Goal: Transaction & Acquisition: Download file/media

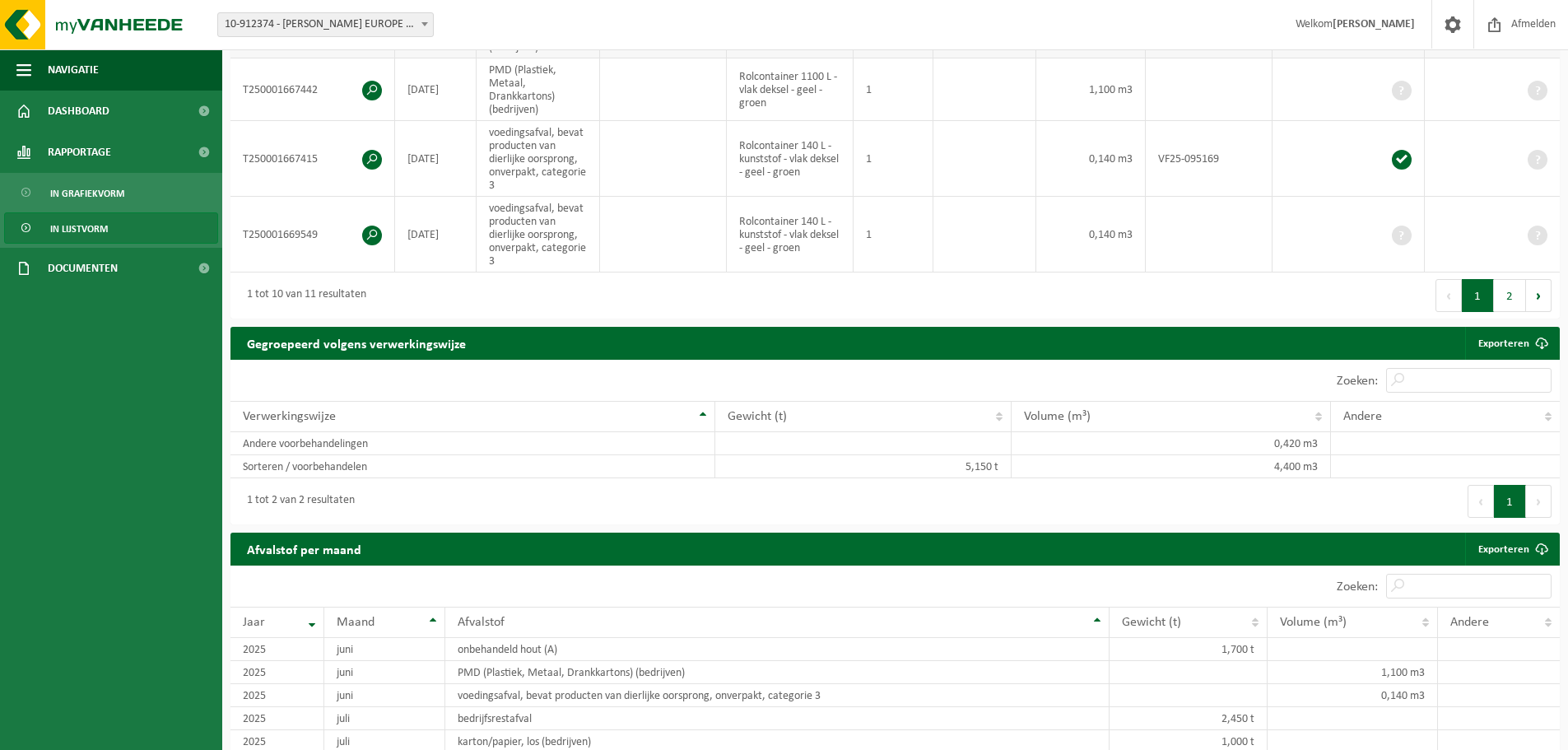
scroll to position [724, 0]
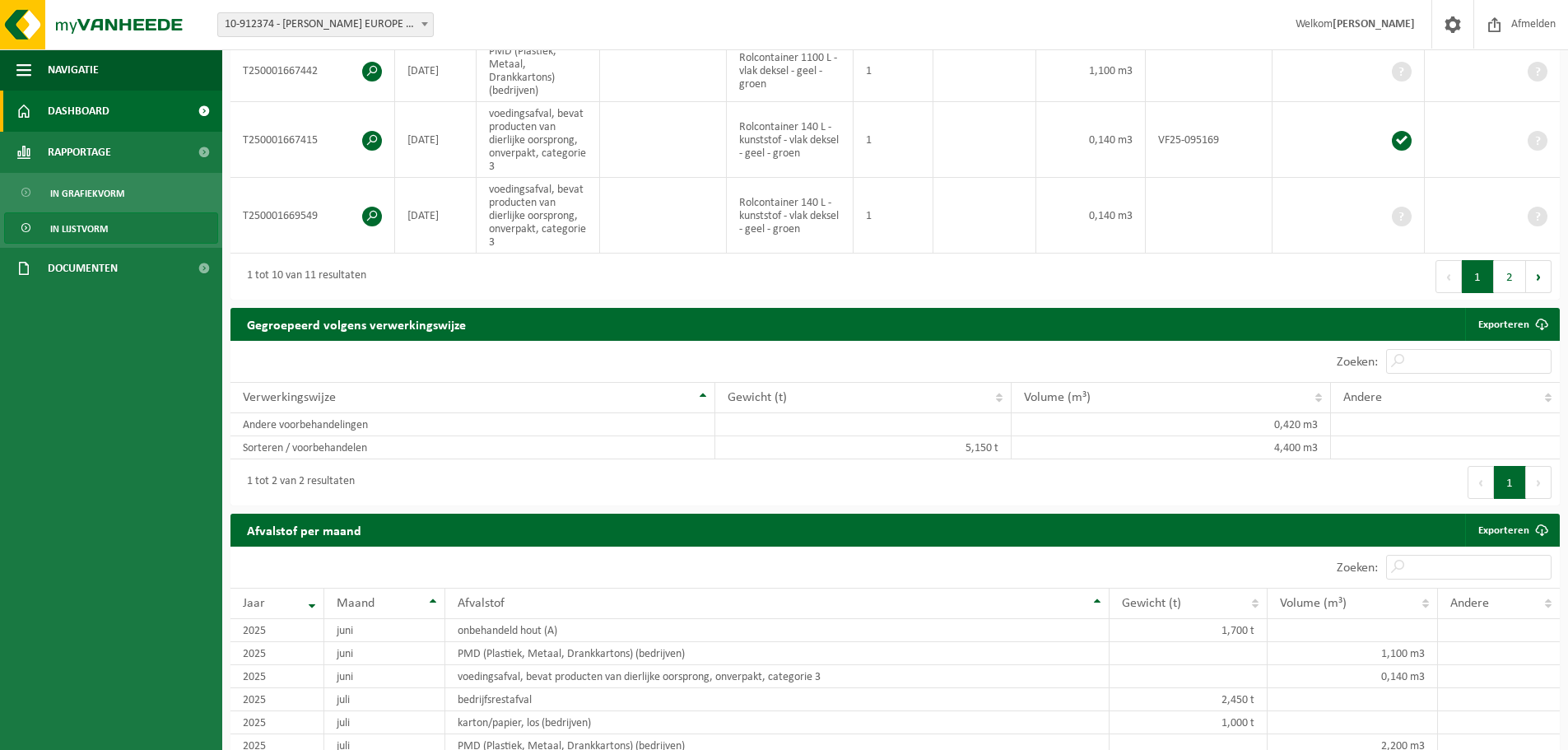
click at [97, 113] on span "Dashboard" at bounding box center [78, 111] width 62 height 41
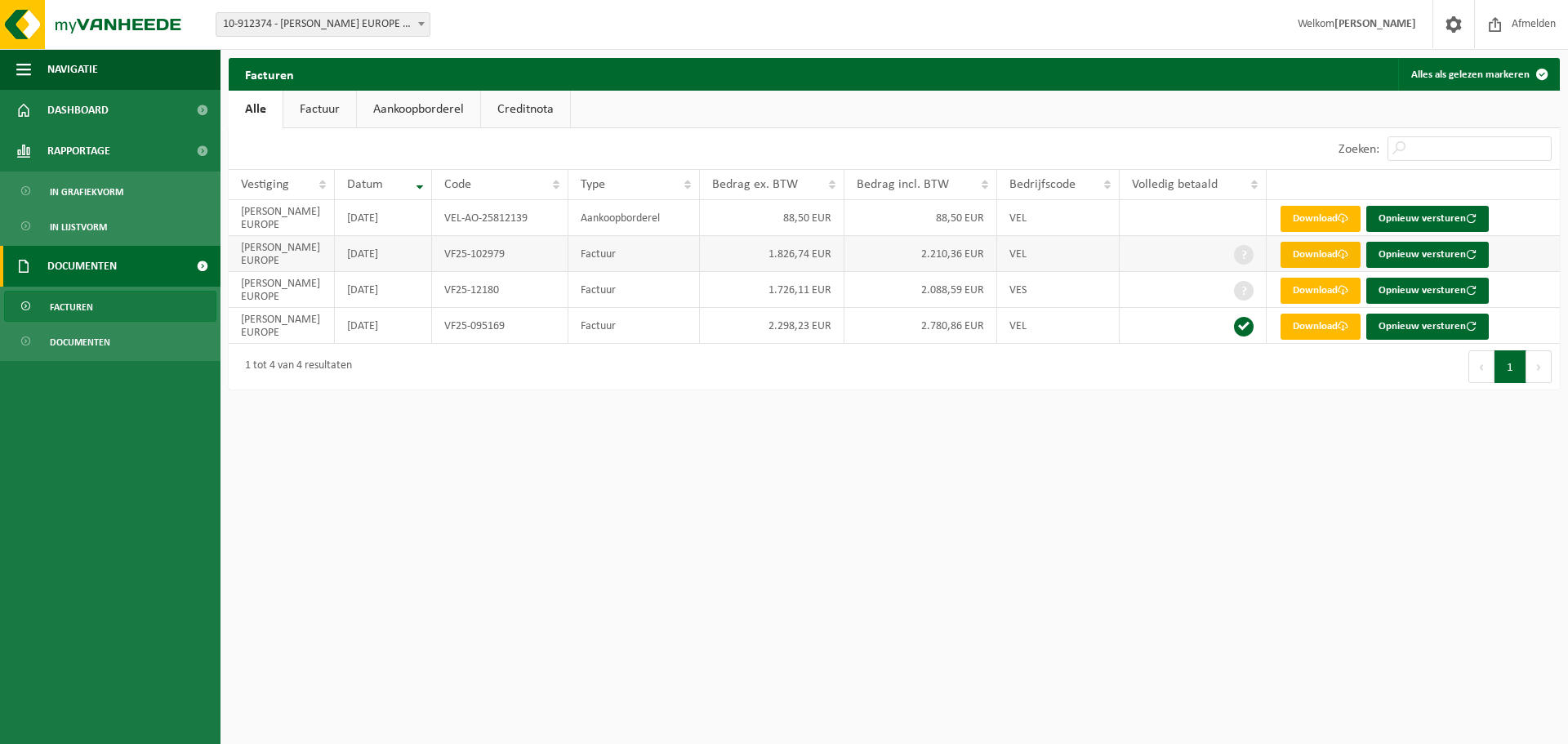
click at [1313, 253] on link "Download" at bounding box center [1321, 254] width 80 height 26
click at [1321, 287] on link "Download" at bounding box center [1321, 291] width 80 height 26
click at [1316, 326] on link "Download" at bounding box center [1321, 327] width 80 height 26
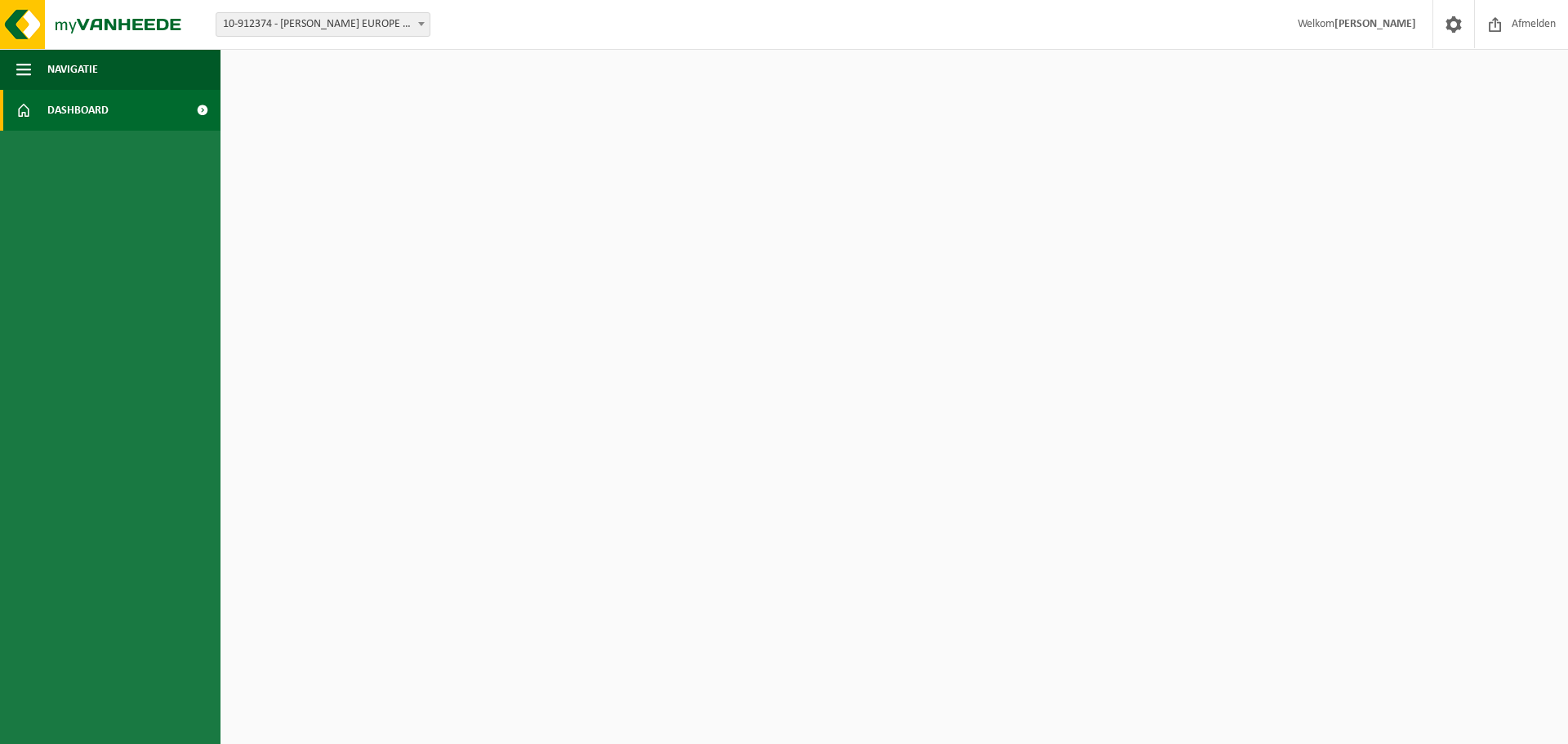
click at [149, 117] on link "Dashboard" at bounding box center [110, 110] width 220 height 41
click at [87, 111] on span "Dashboard" at bounding box center [78, 110] width 61 height 41
click at [28, 70] on span "button" at bounding box center [24, 69] width 15 height 41
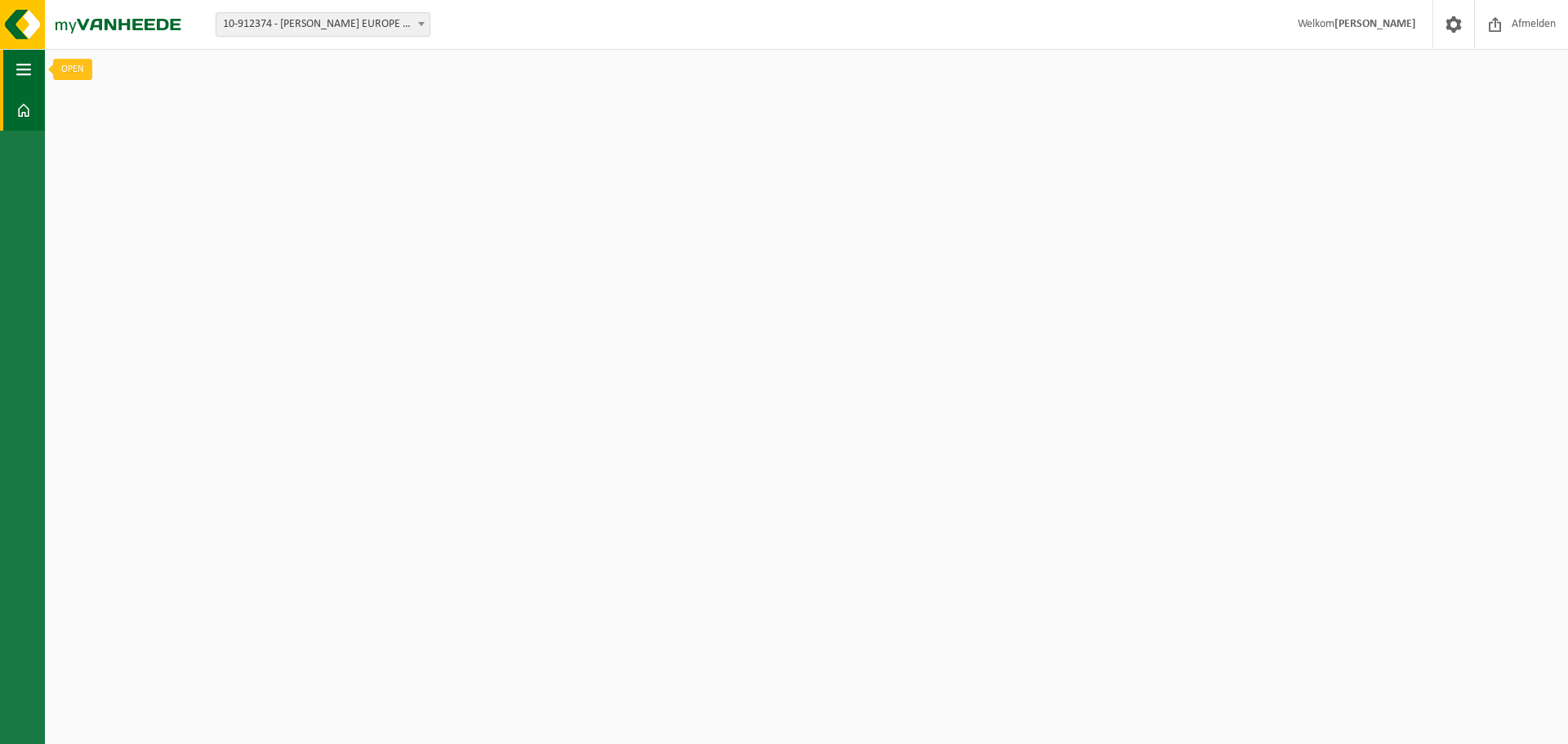
click at [23, 72] on span "button" at bounding box center [24, 69] width 15 height 41
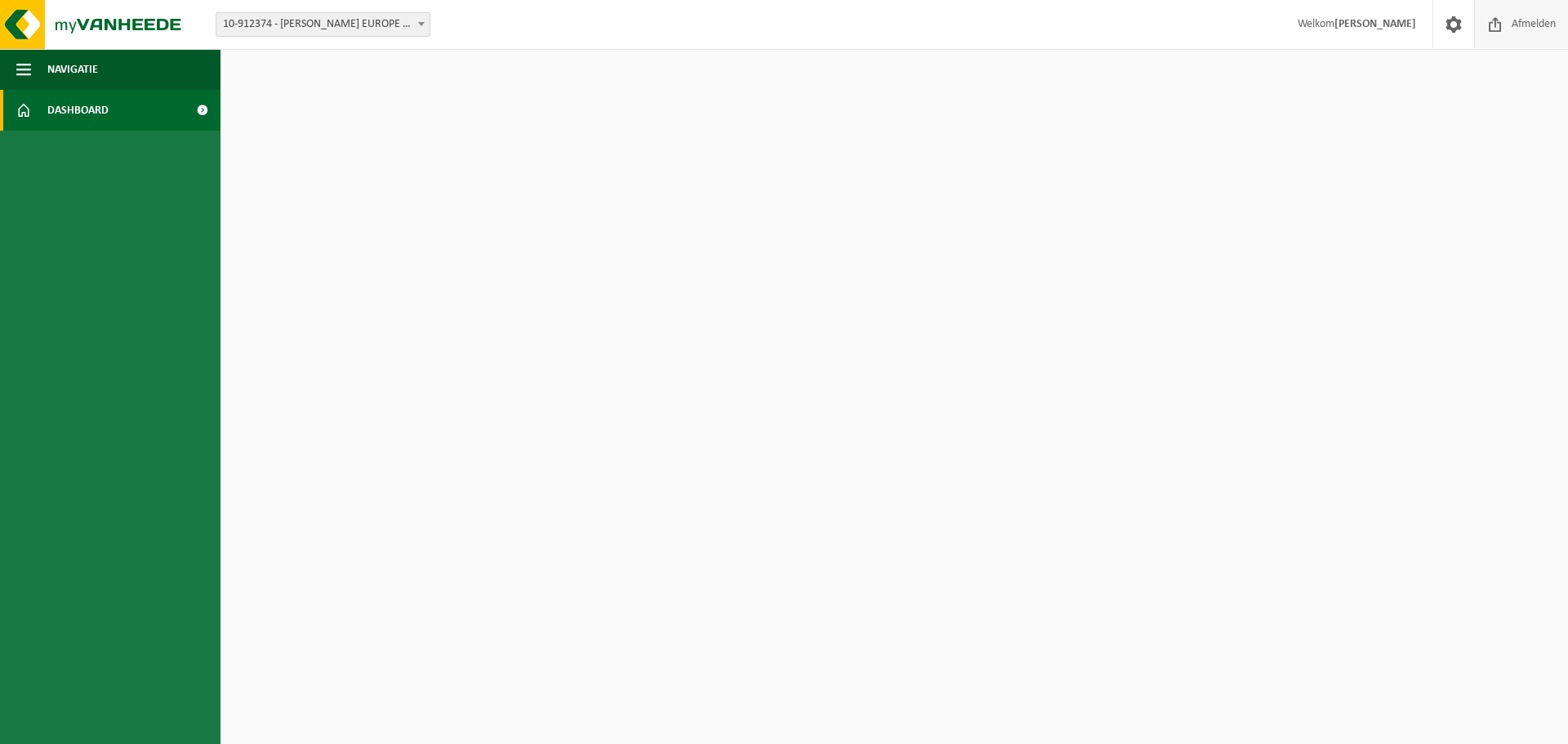
click at [1500, 26] on span at bounding box center [1495, 24] width 24 height 48
click at [679, 256] on div "Certificaten & attesten Bekijk uw certificaten FIKE EUROPE - HERENTALS VLA90247…" at bounding box center [895, 216] width 1340 height 333
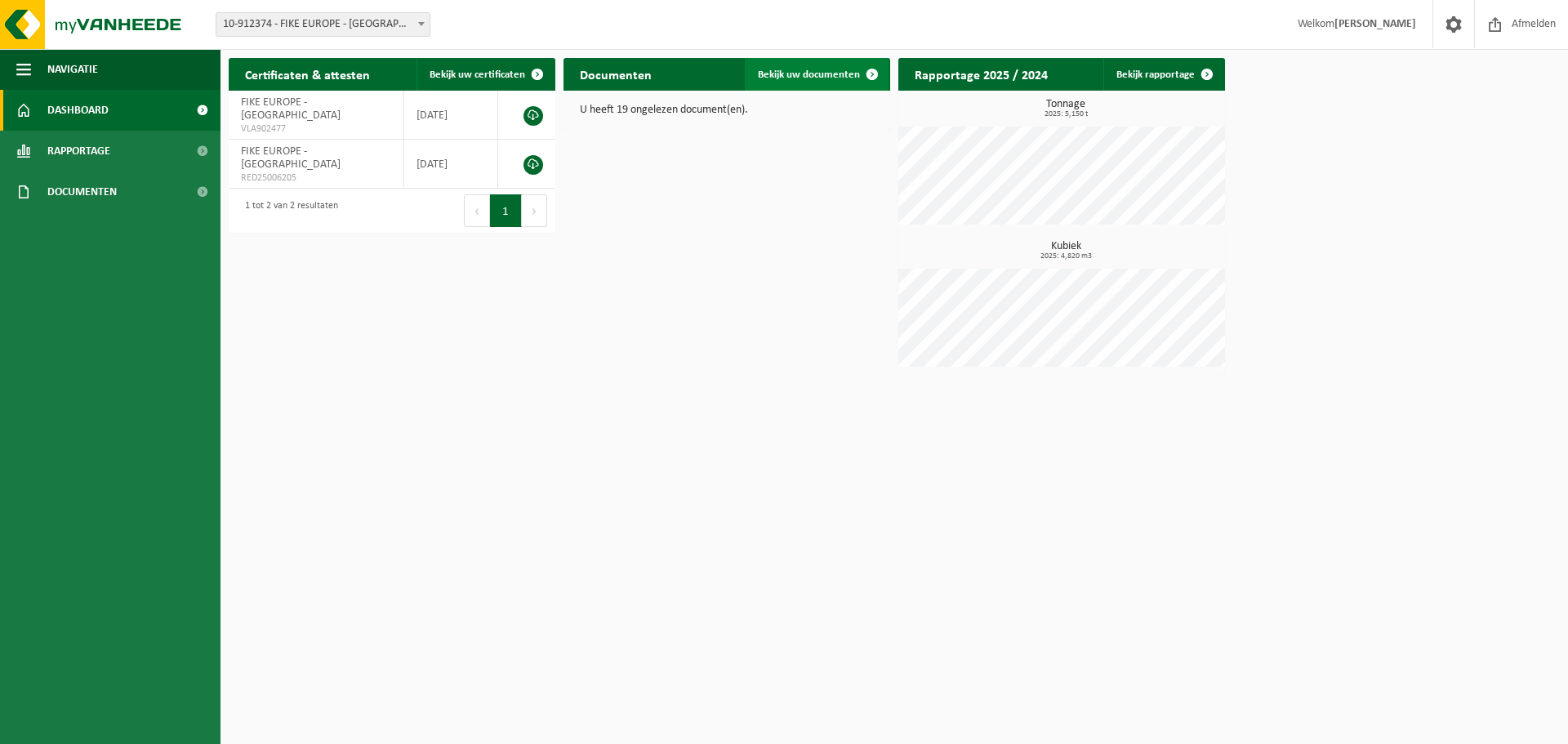
click at [863, 67] on span at bounding box center [872, 73] width 32 height 32
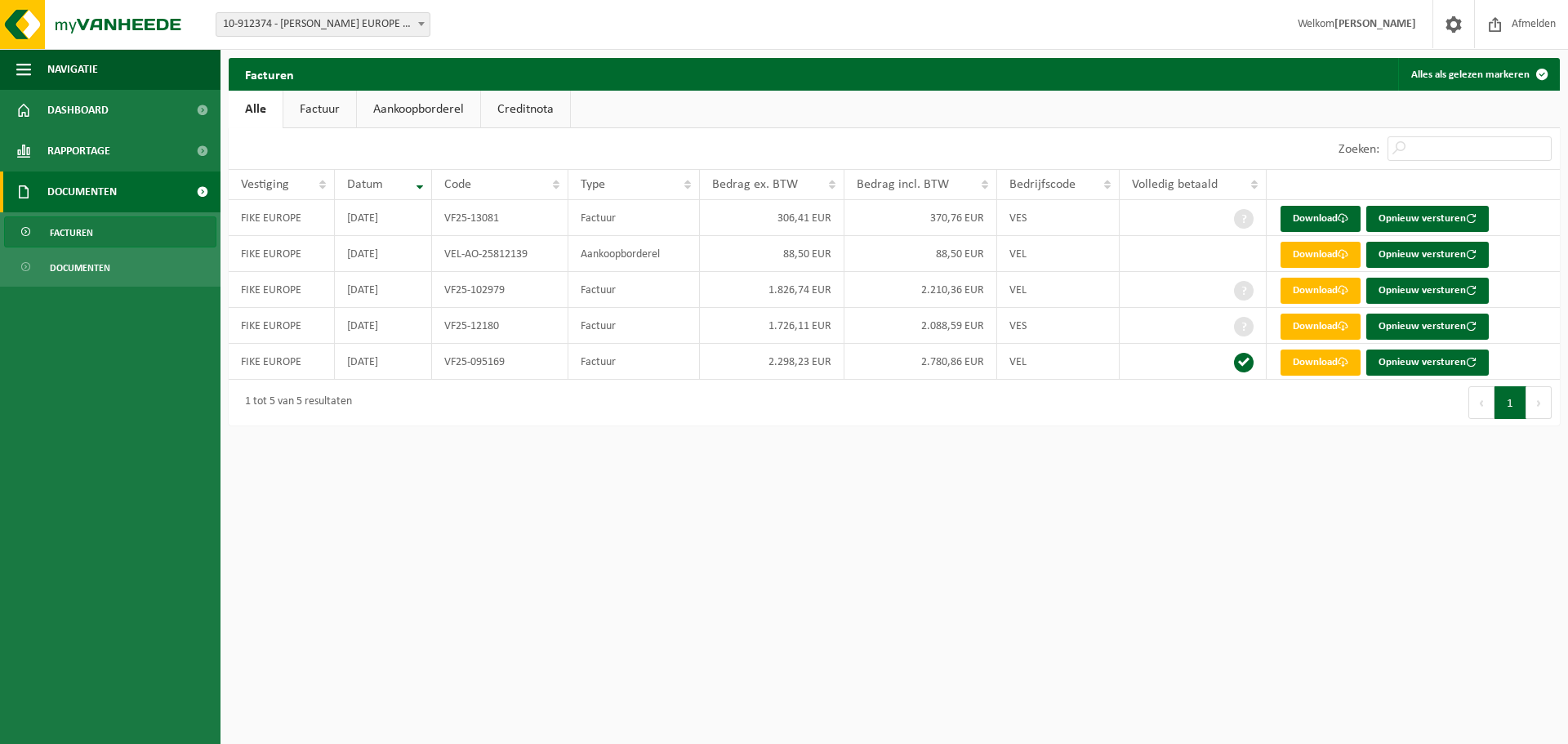
click at [439, 114] on link "Aankoopborderel" at bounding box center [418, 109] width 123 height 38
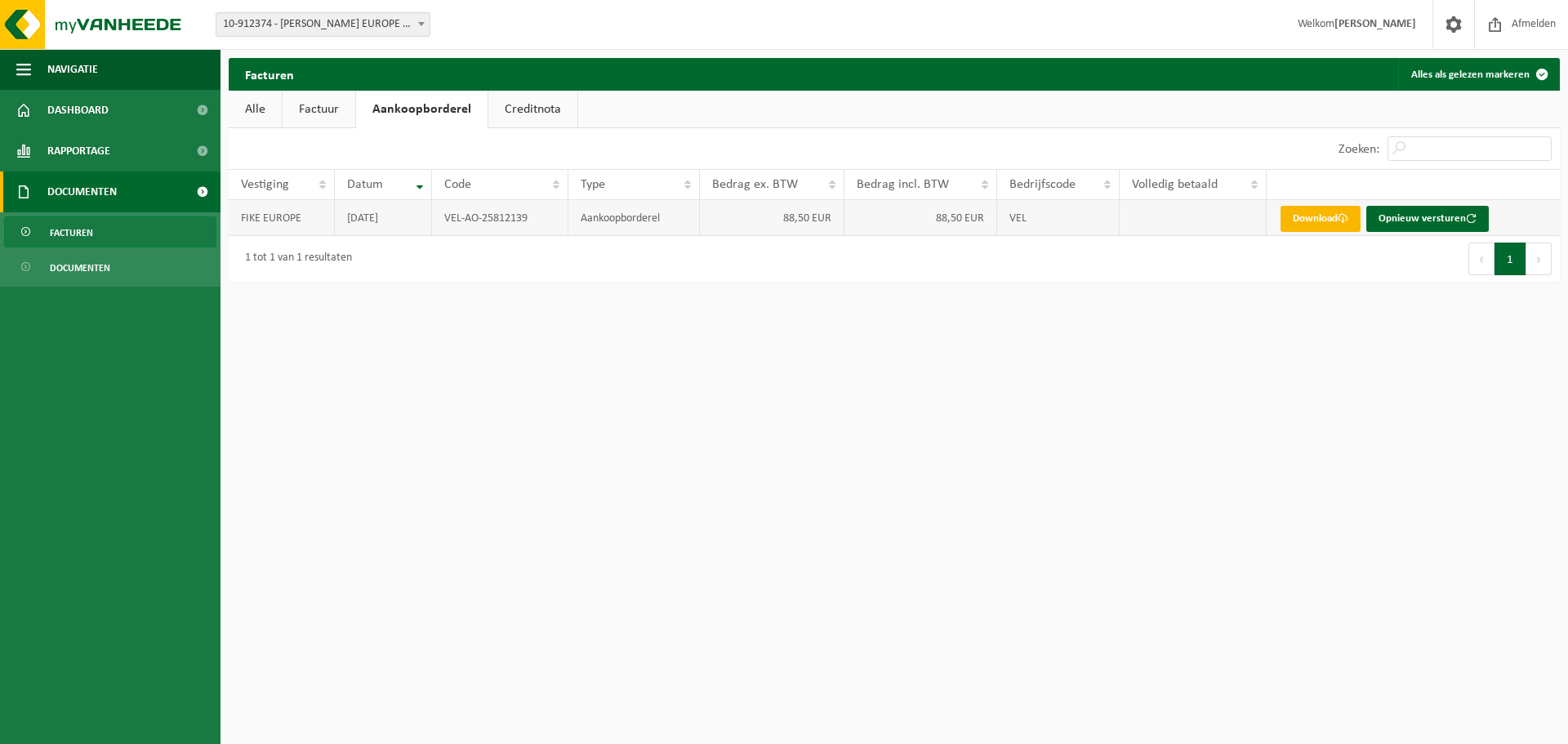
click at [1328, 220] on link "Download" at bounding box center [1321, 219] width 80 height 26
click at [524, 115] on link "Creditnota" at bounding box center [533, 109] width 89 height 38
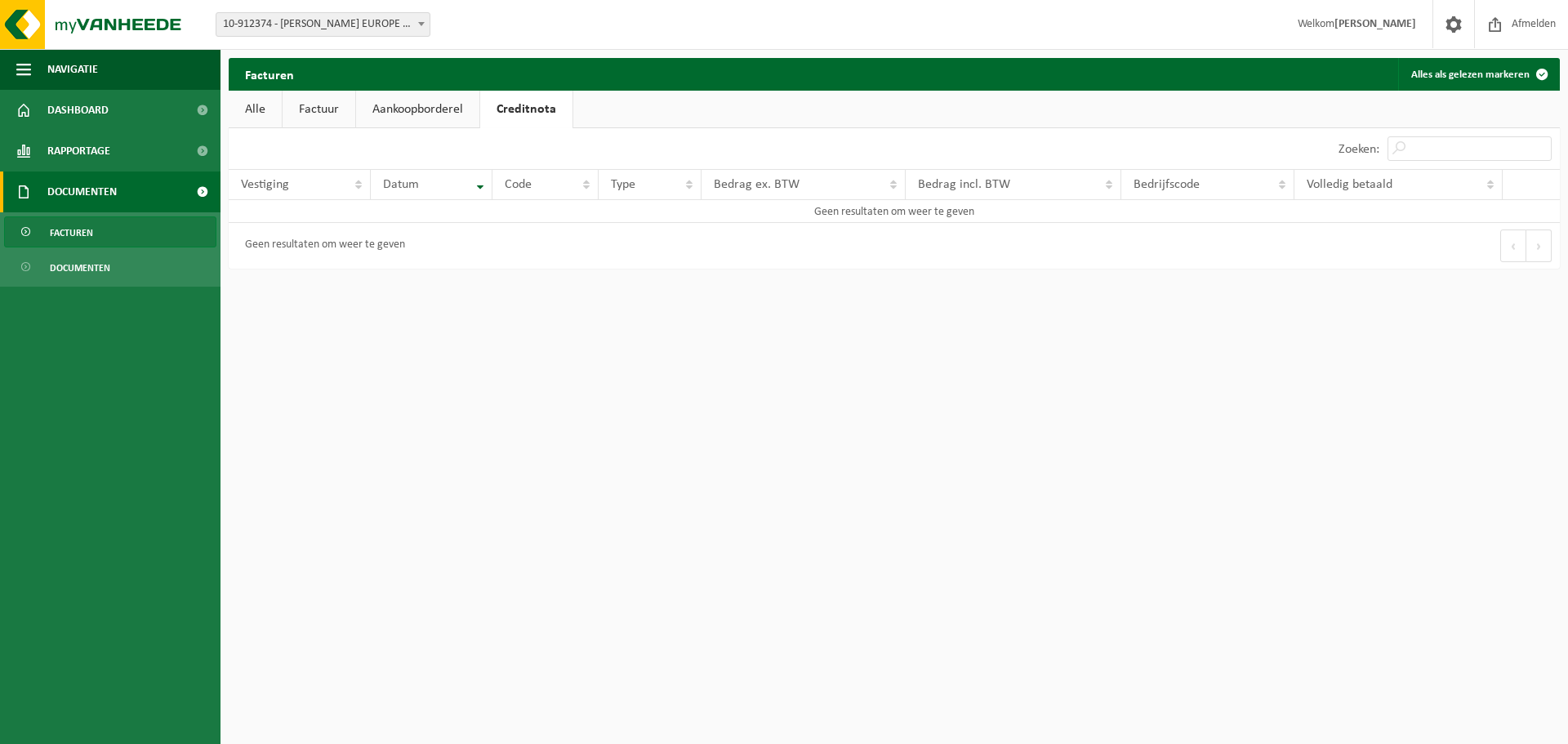
click at [296, 103] on link "Factuur" at bounding box center [318, 109] width 73 height 38
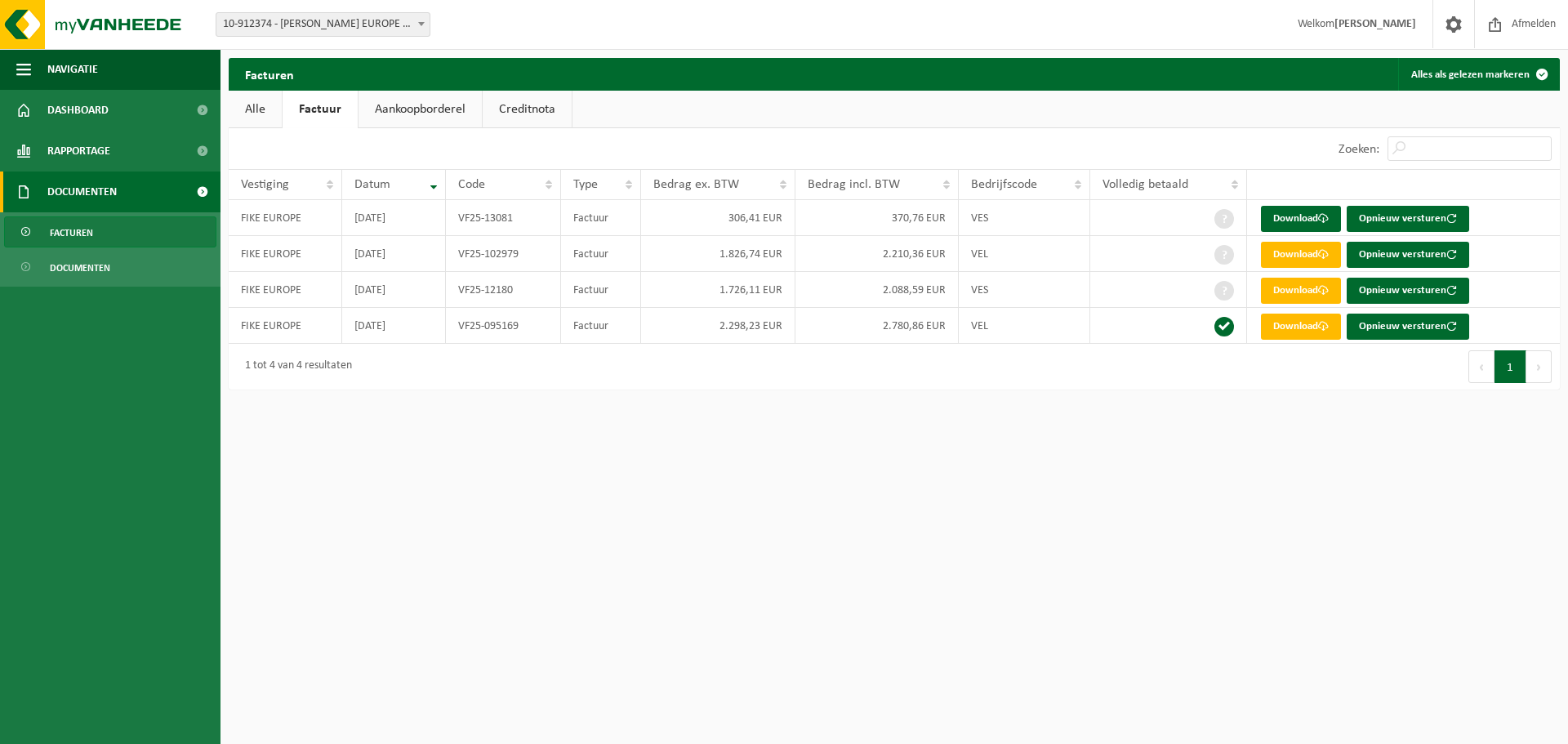
click at [246, 113] on link "Alle" at bounding box center [254, 109] width 53 height 38
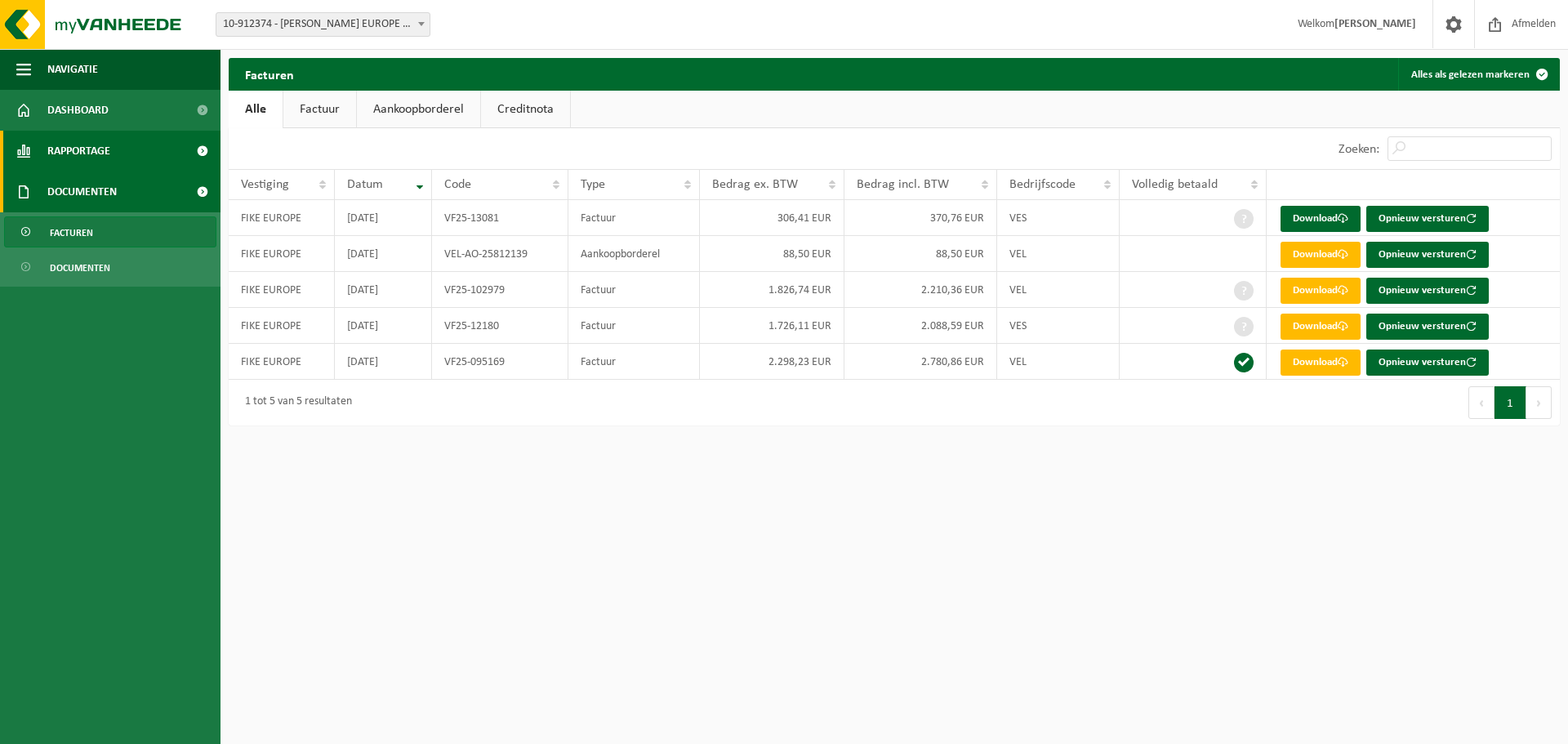
click at [122, 157] on link "Rapportage" at bounding box center [110, 150] width 220 height 41
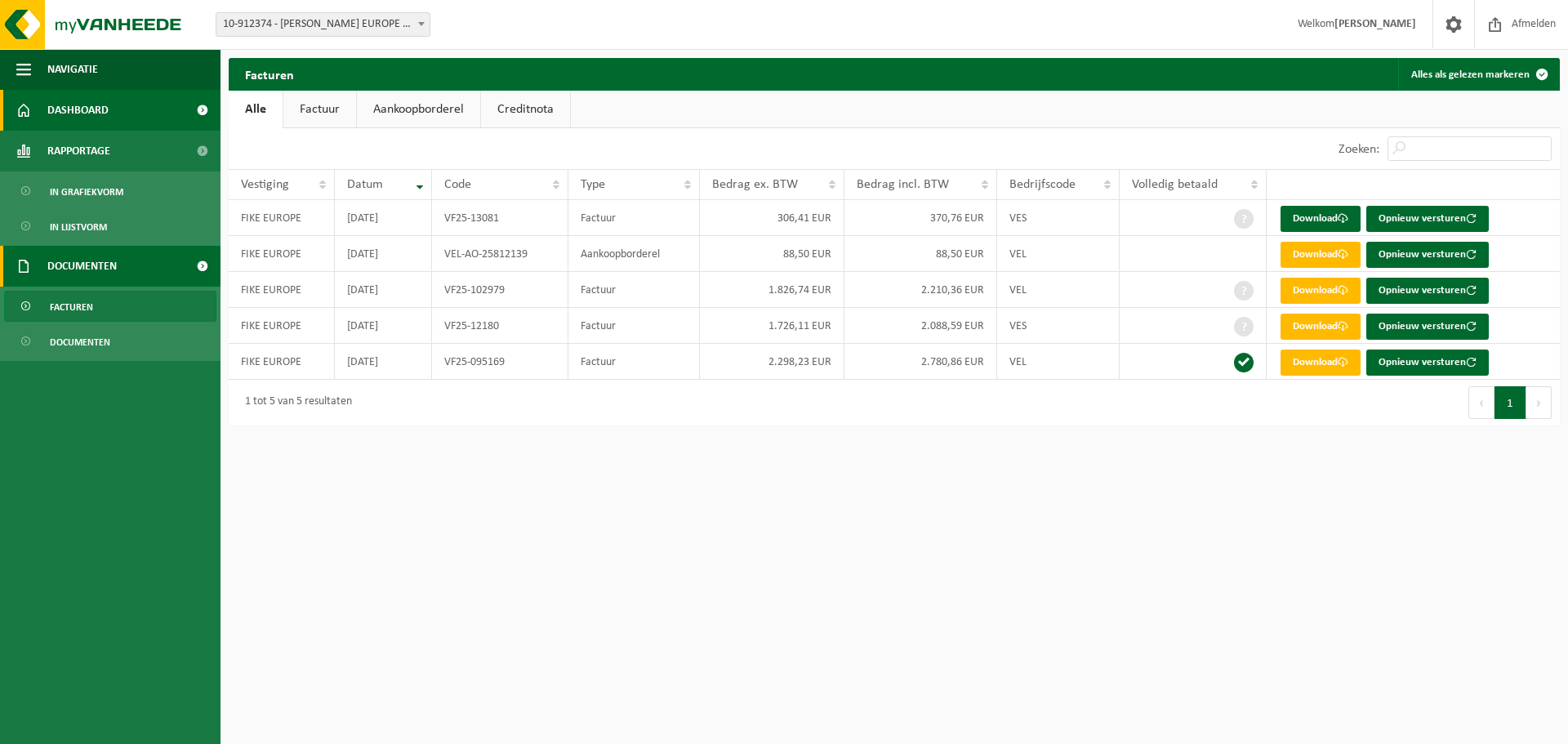
click at [127, 118] on link "Dashboard" at bounding box center [110, 110] width 220 height 41
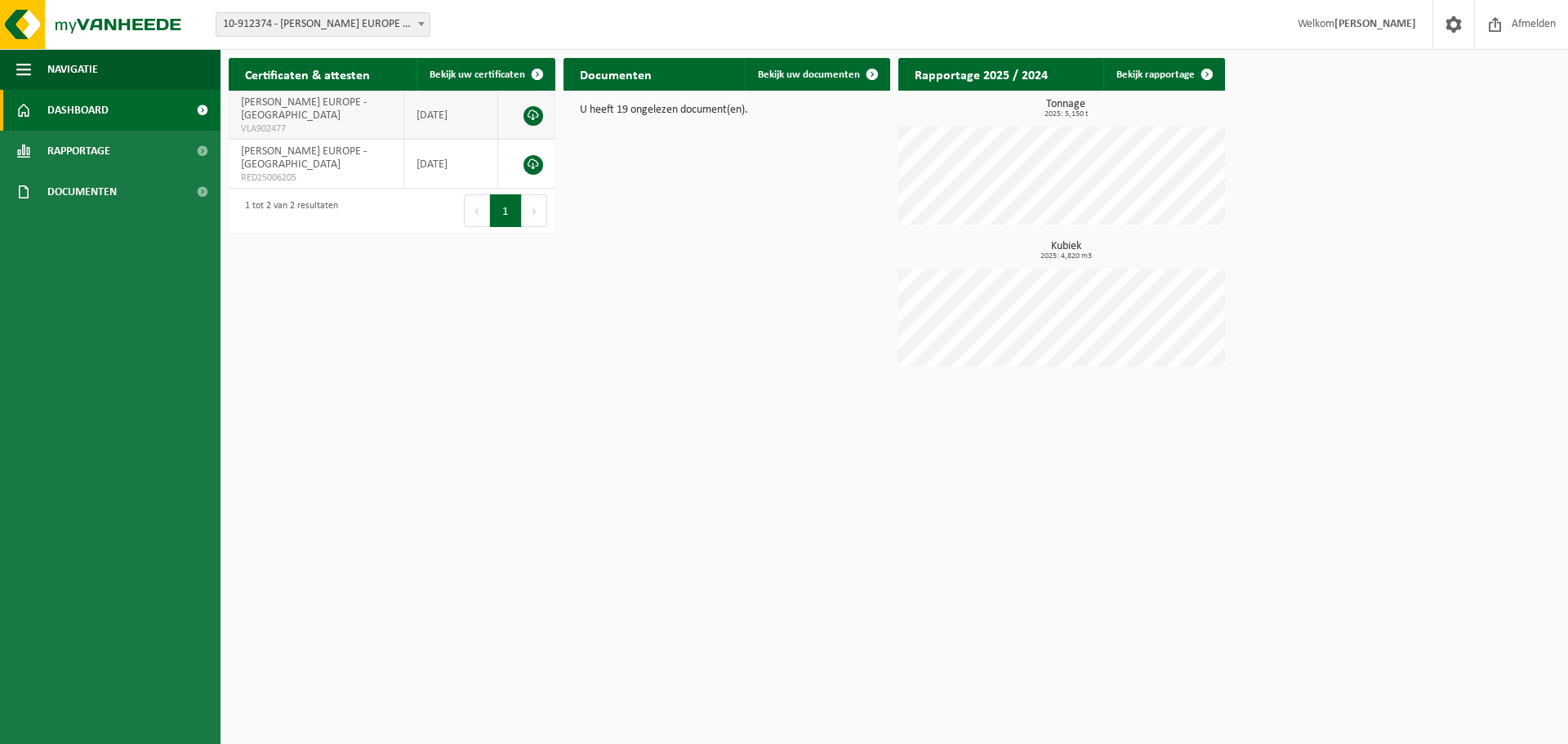
click at [528, 111] on link at bounding box center [533, 115] width 19 height 19
click at [533, 155] on link at bounding box center [533, 164] width 19 height 19
click at [124, 146] on link "Rapportage" at bounding box center [110, 150] width 220 height 41
click at [108, 226] on link "In lijstvorm" at bounding box center [110, 226] width 213 height 31
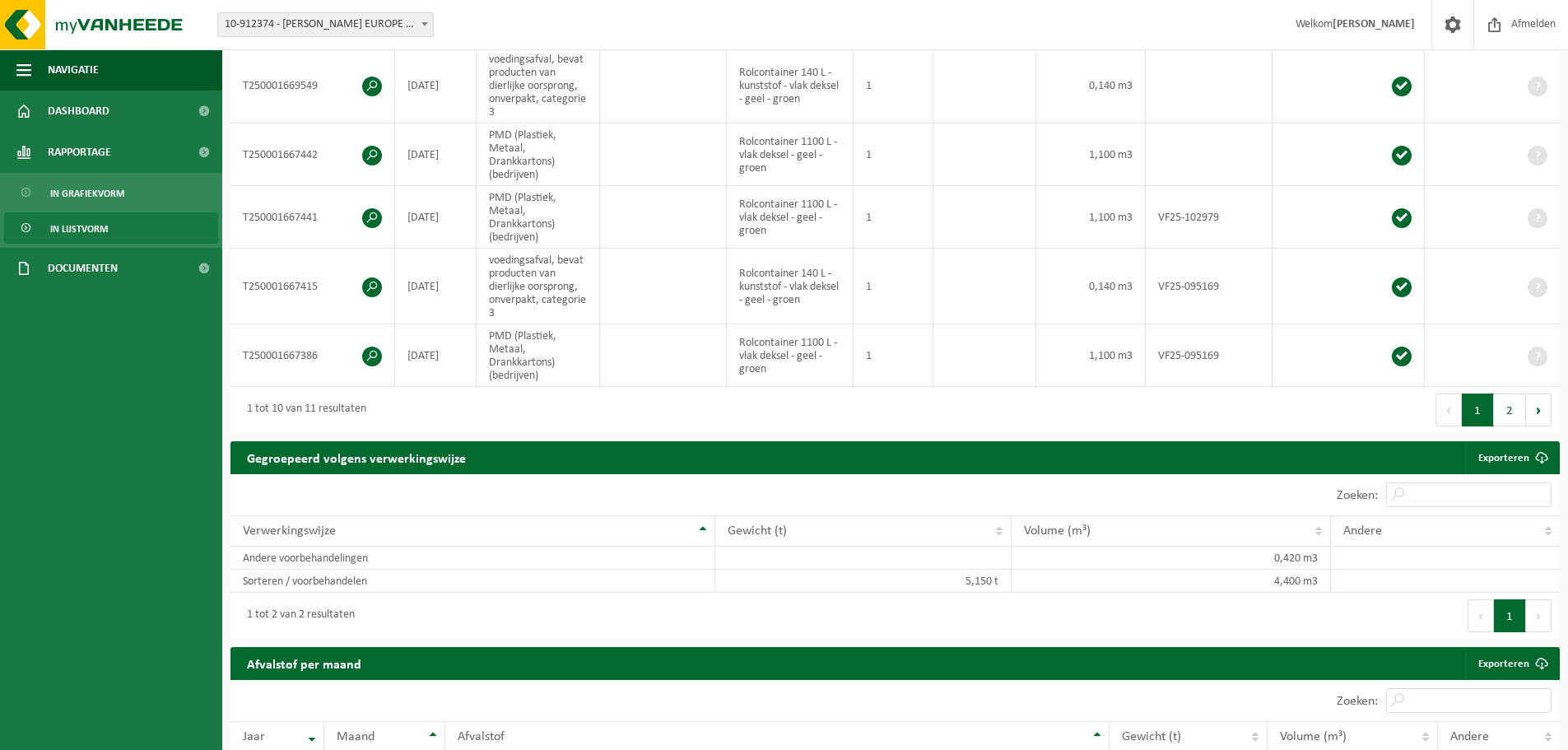
scroll to position [110, 0]
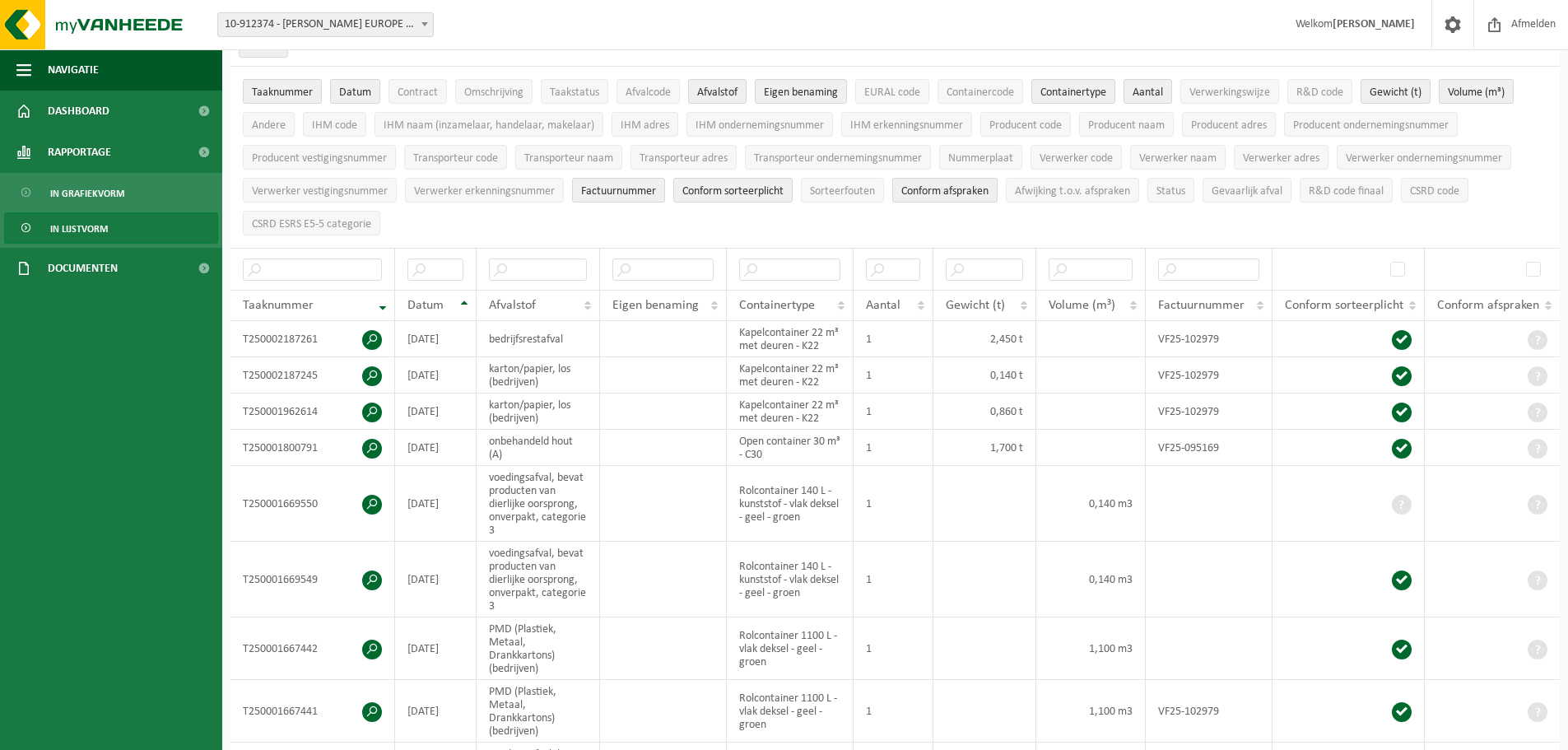
click at [75, 235] on span "In lijstvorm" at bounding box center [78, 228] width 57 height 31
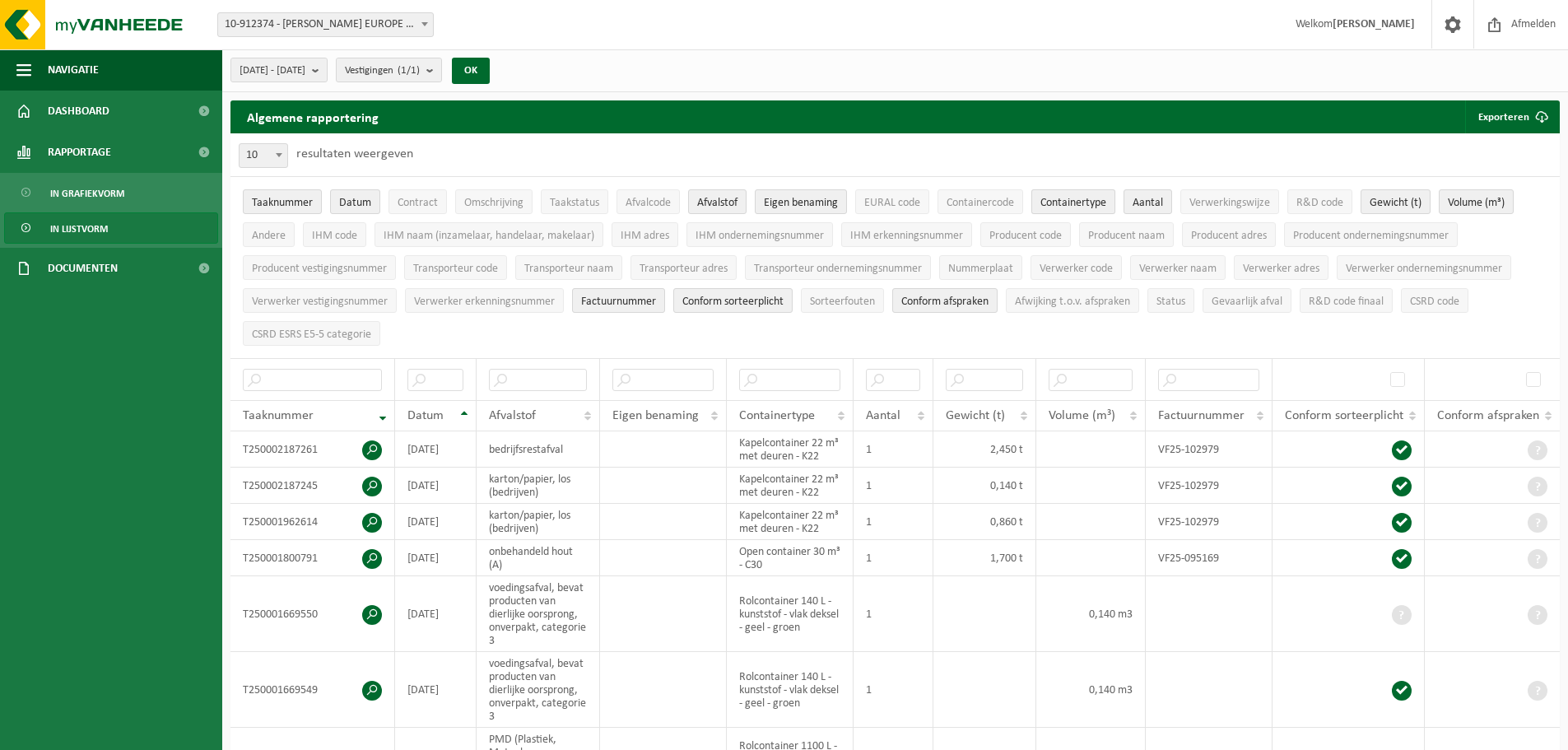
click at [1053, 209] on span "Containertype" at bounding box center [1073, 203] width 66 height 12
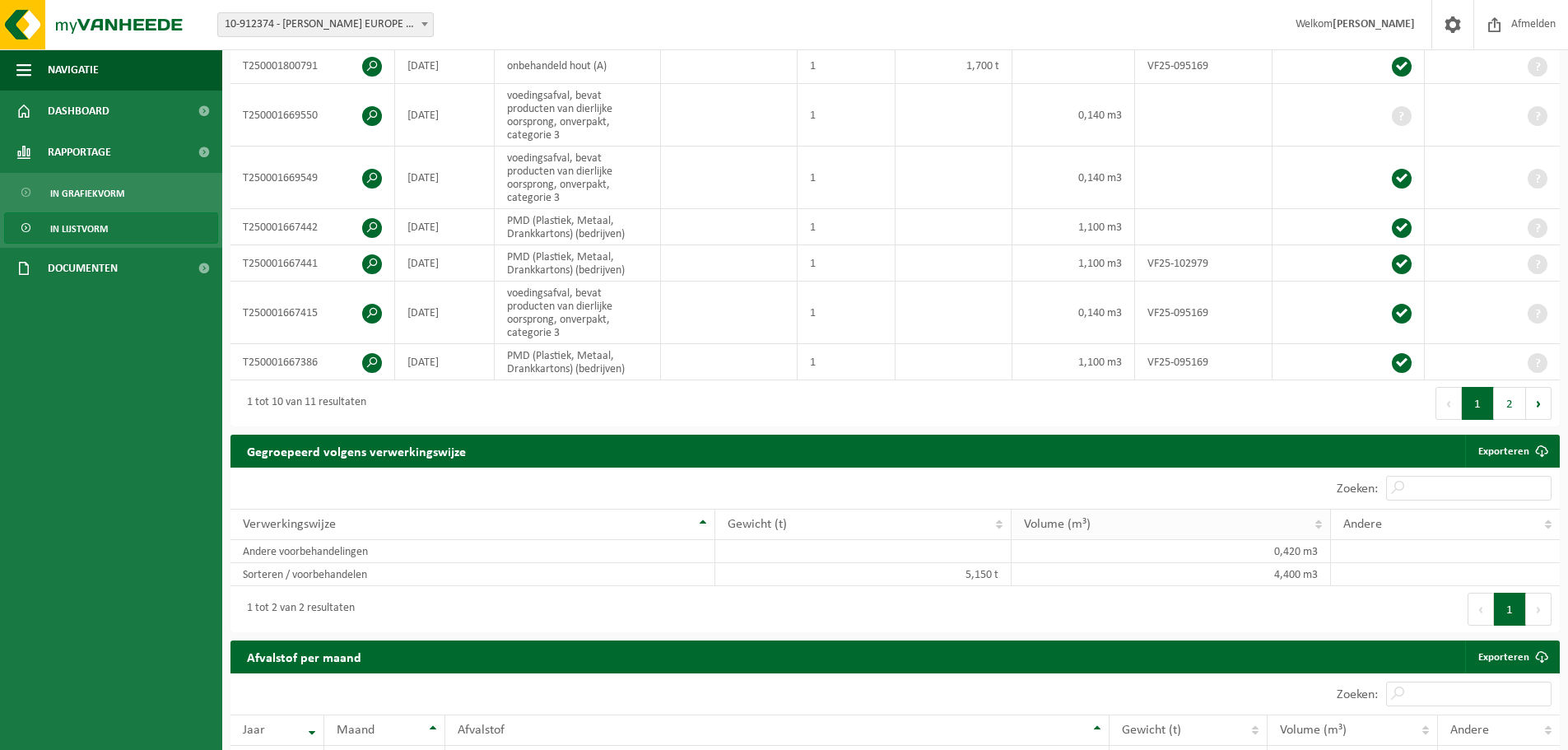
scroll to position [494, 0]
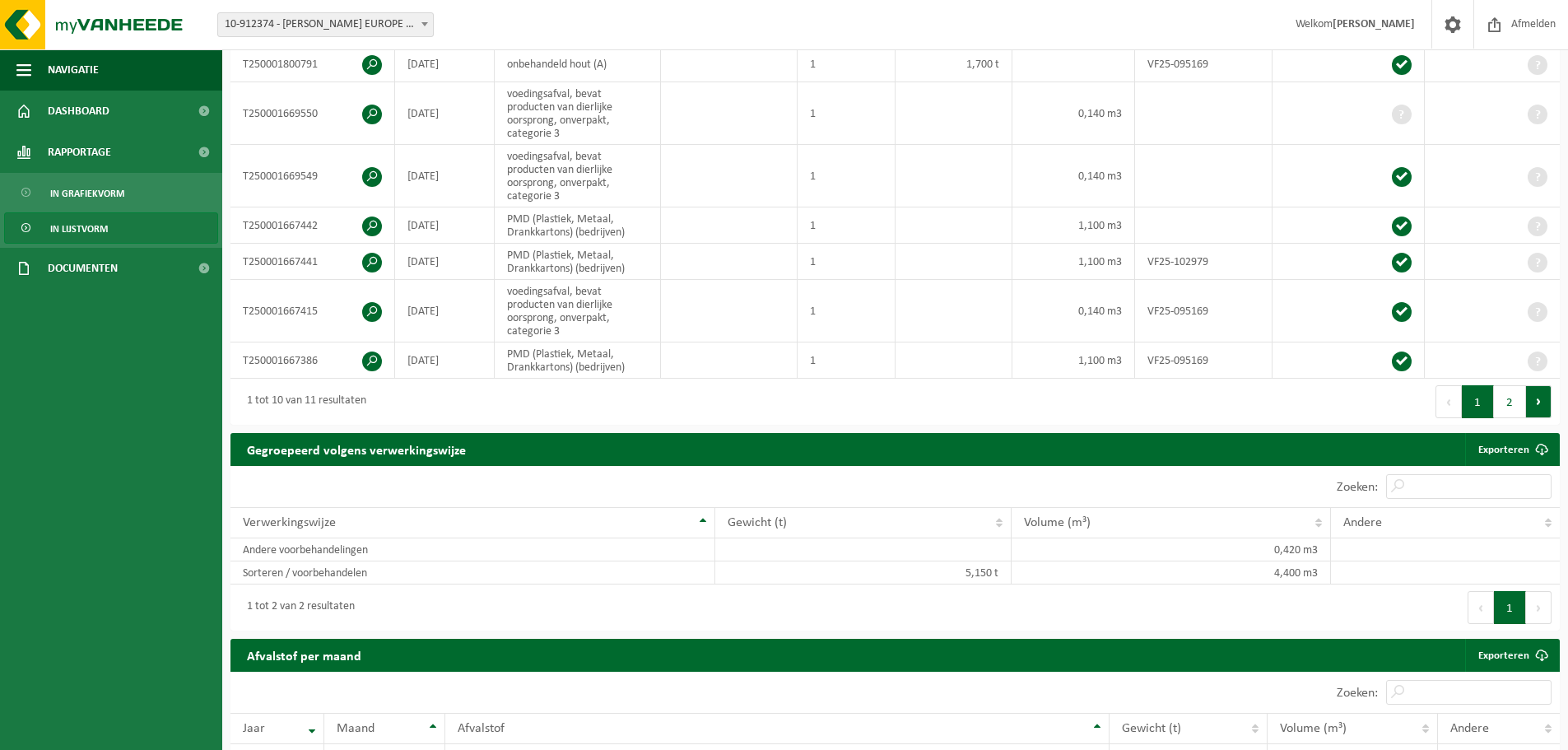
click at [1529, 395] on button "Volgende" at bounding box center [1539, 401] width 26 height 33
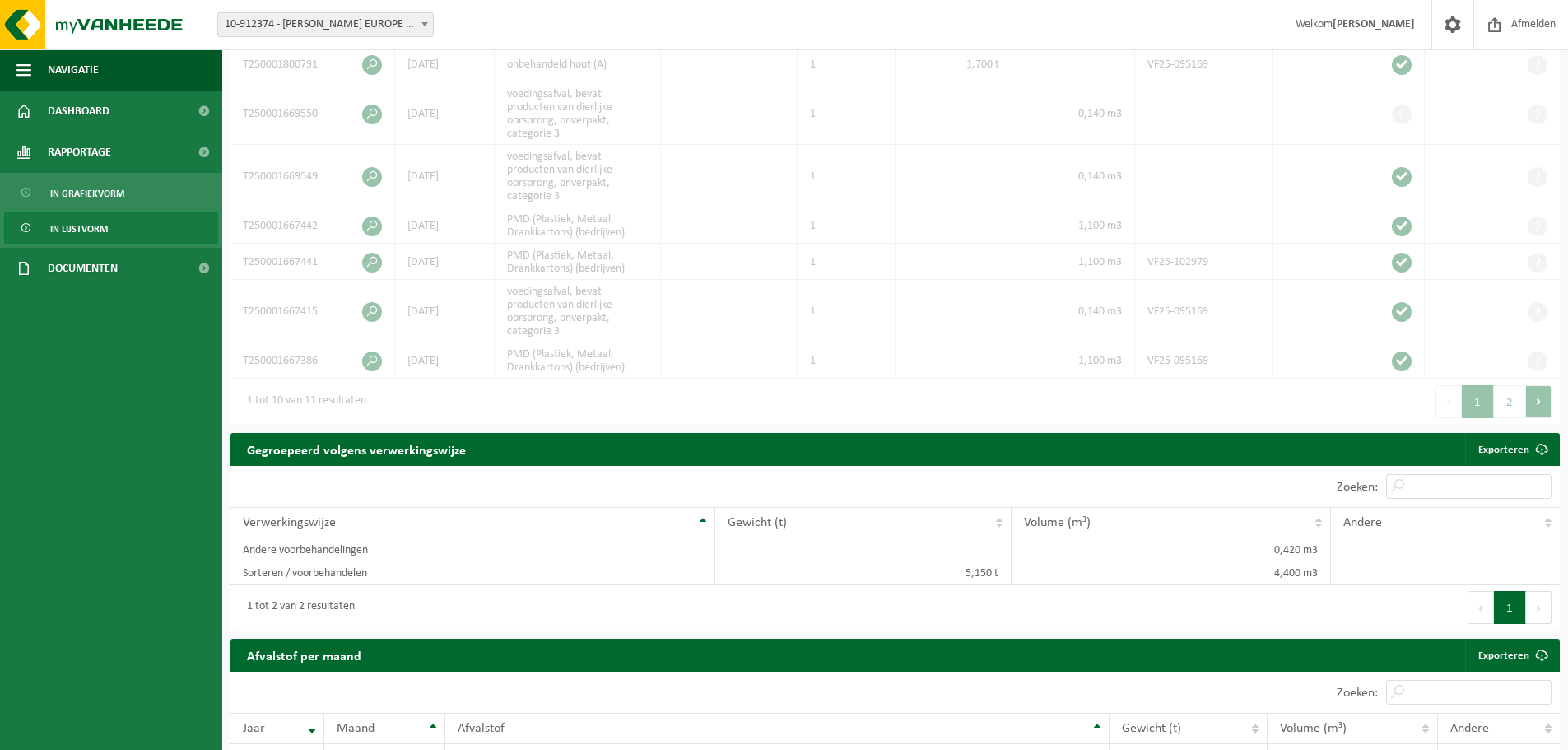
scroll to position [292, 0]
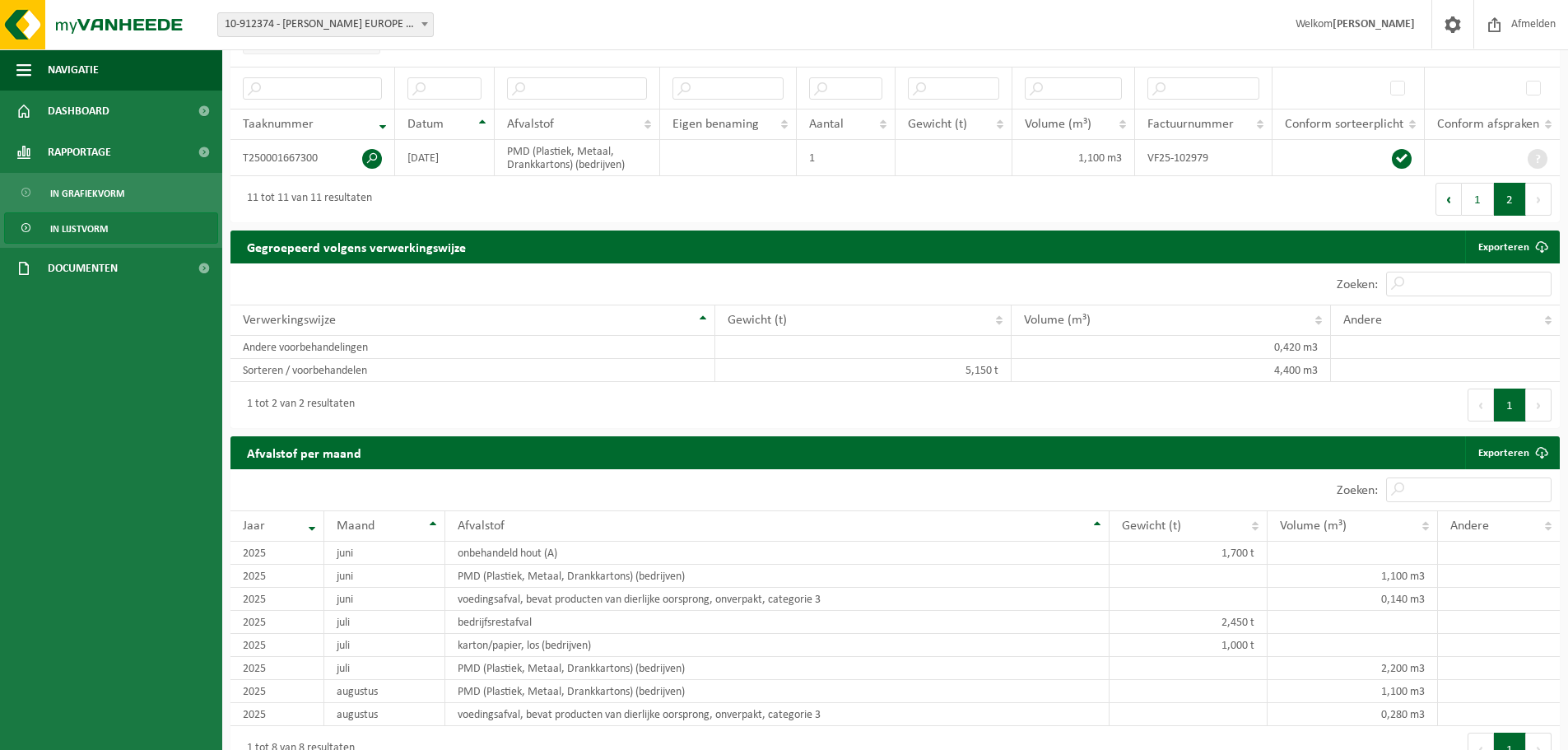
click at [1480, 405] on button "Vorige" at bounding box center [1481, 405] width 26 height 33
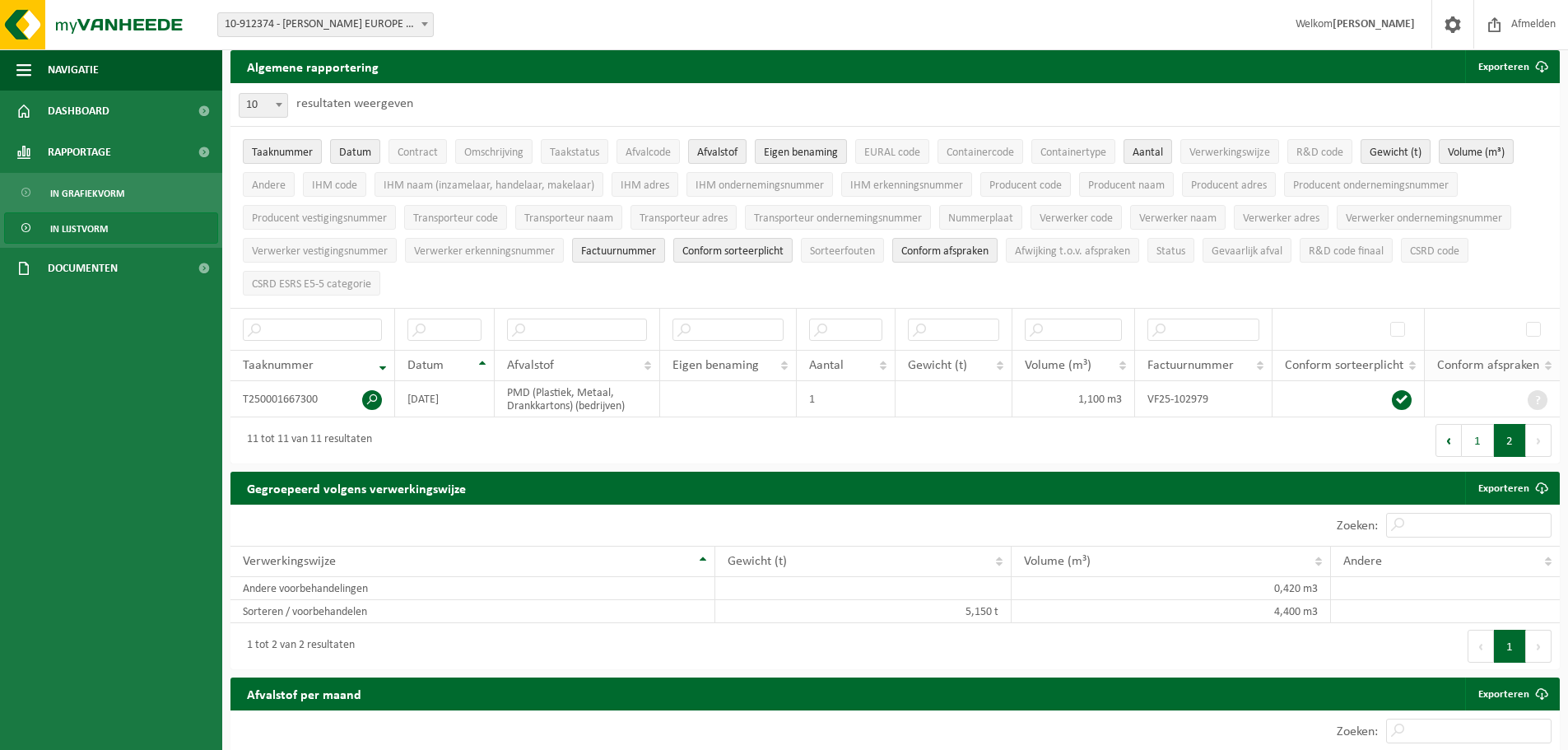
scroll to position [44, 0]
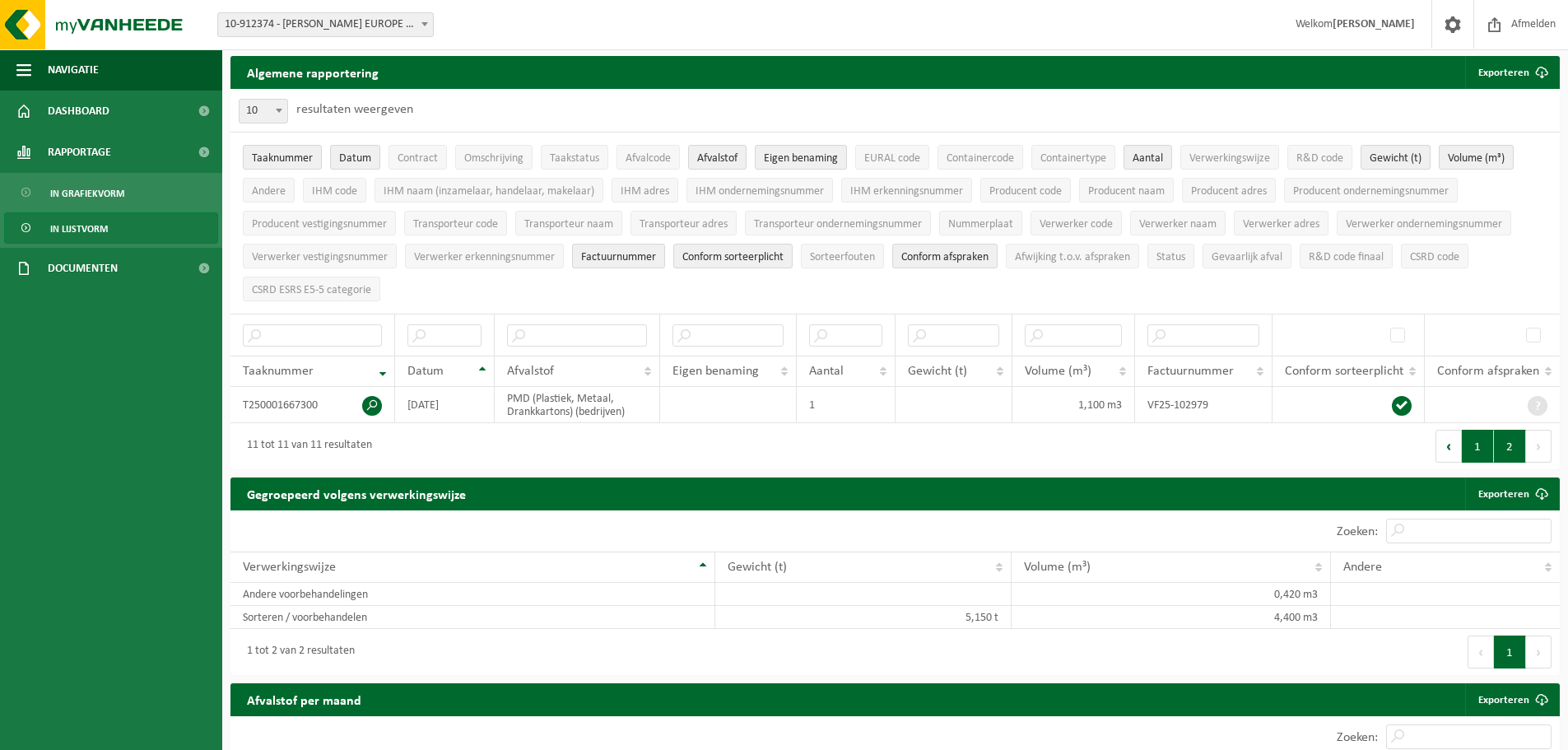
click at [1468, 442] on button "1" at bounding box center [1478, 446] width 32 height 33
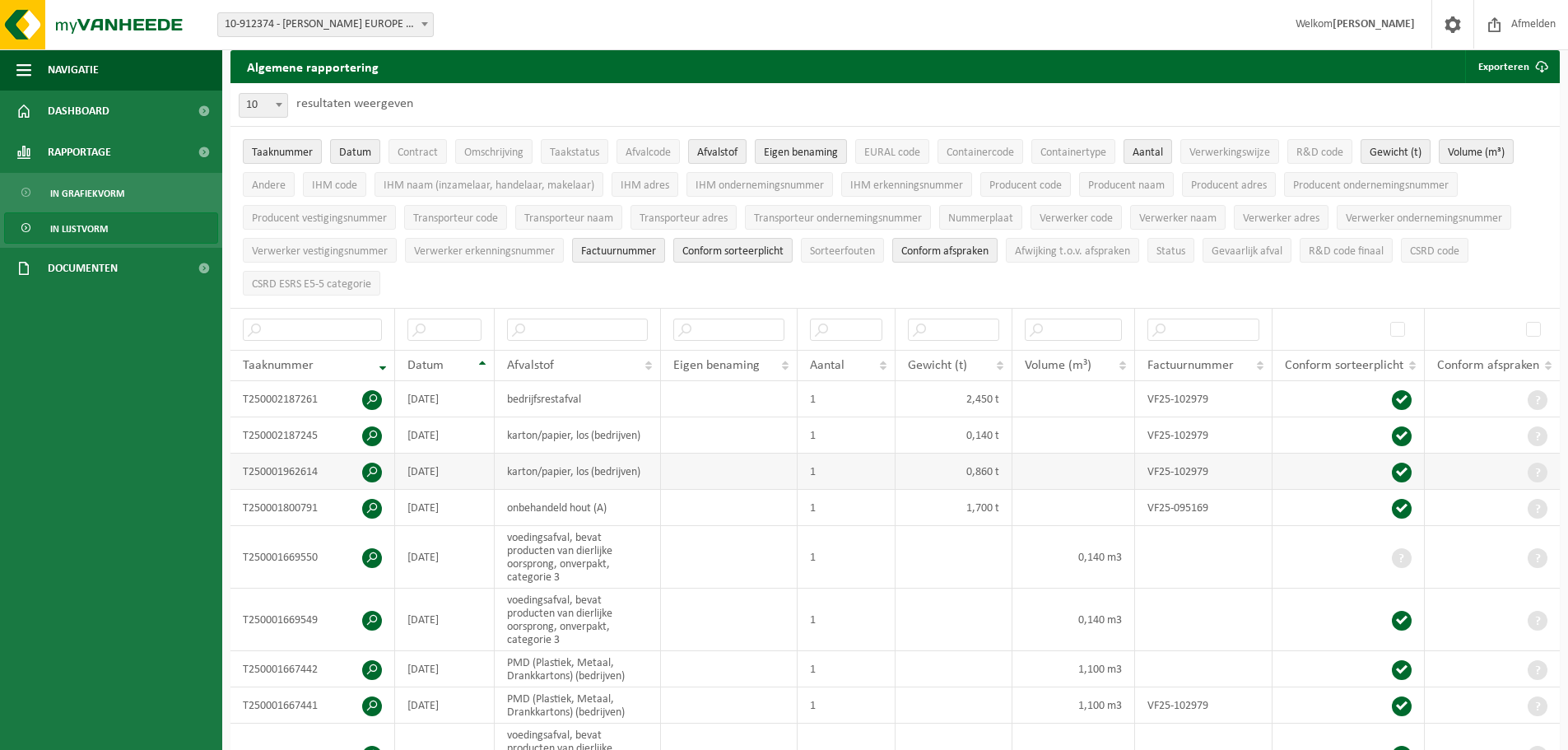
scroll to position [0, 0]
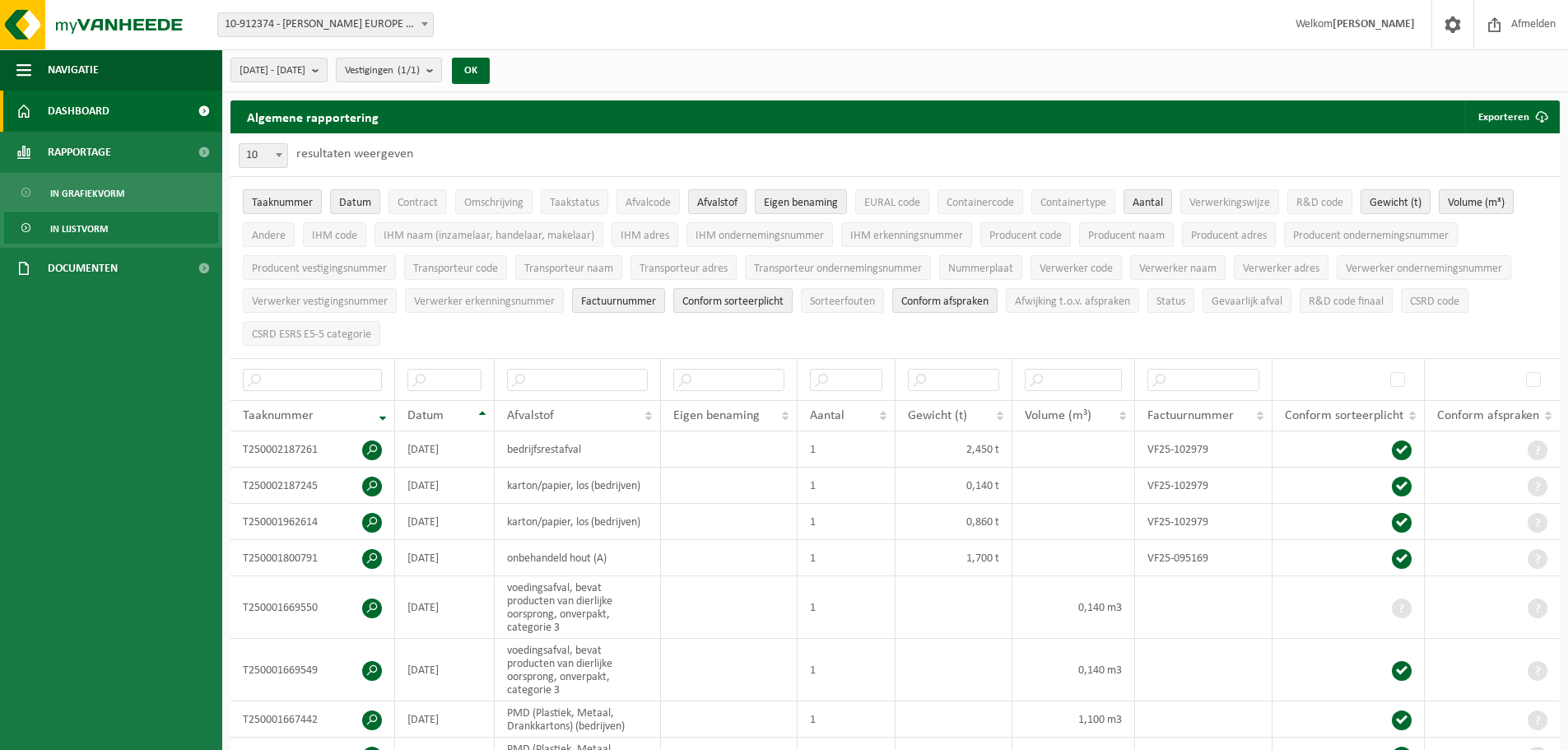
click at [124, 113] on link "Dashboard" at bounding box center [111, 111] width 222 height 41
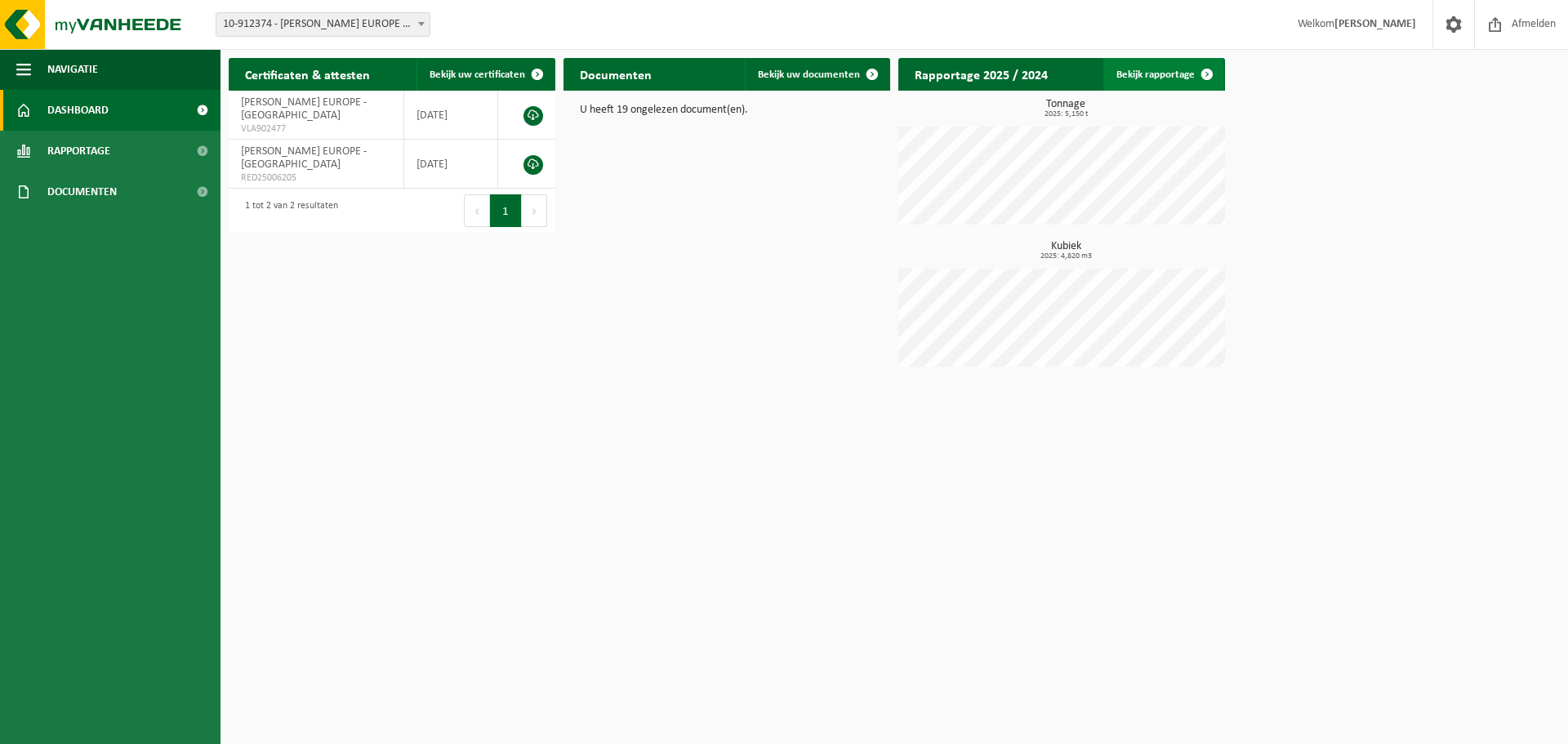
click at [1196, 80] on span at bounding box center [1207, 73] width 32 height 32
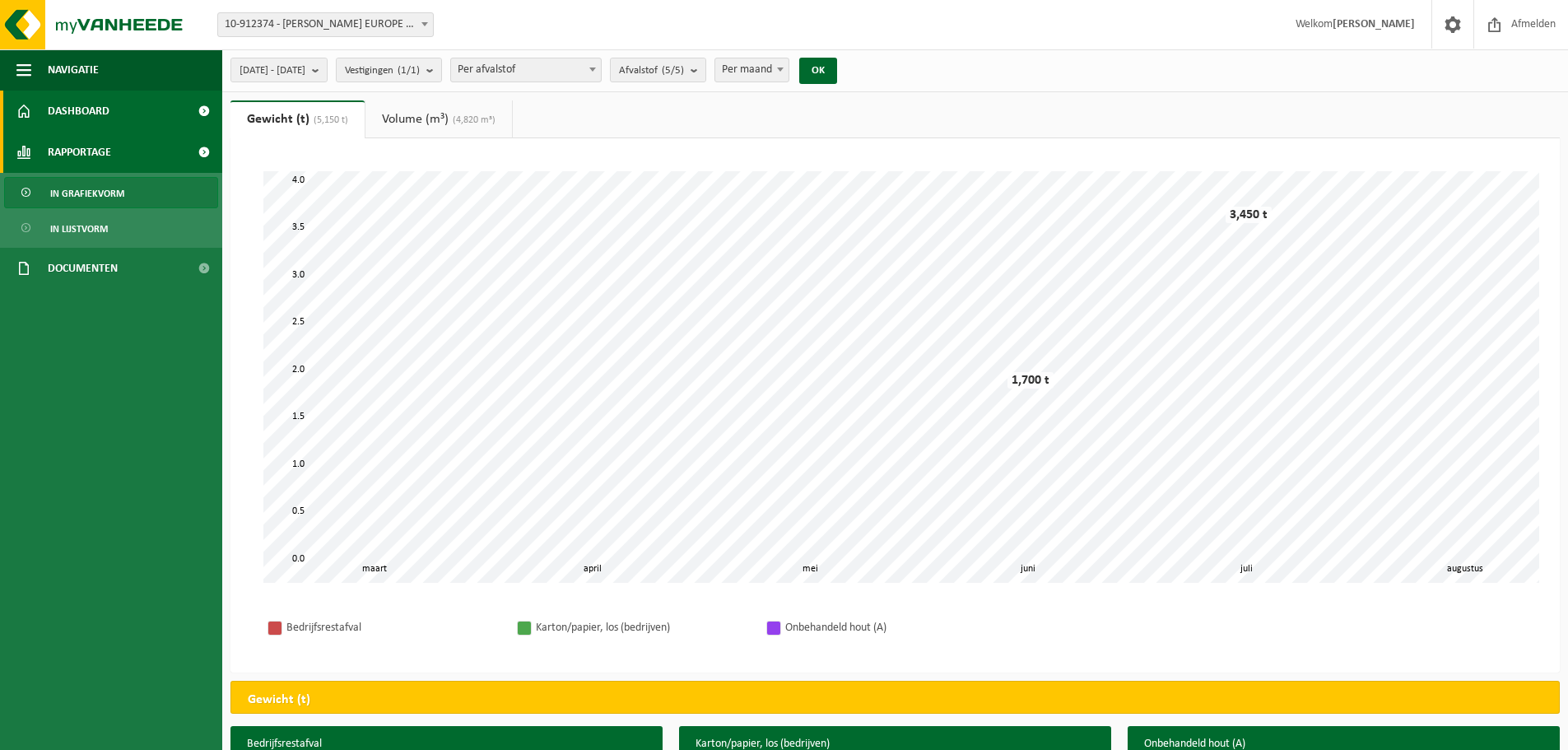
click at [93, 113] on span "Dashboard" at bounding box center [78, 111] width 62 height 41
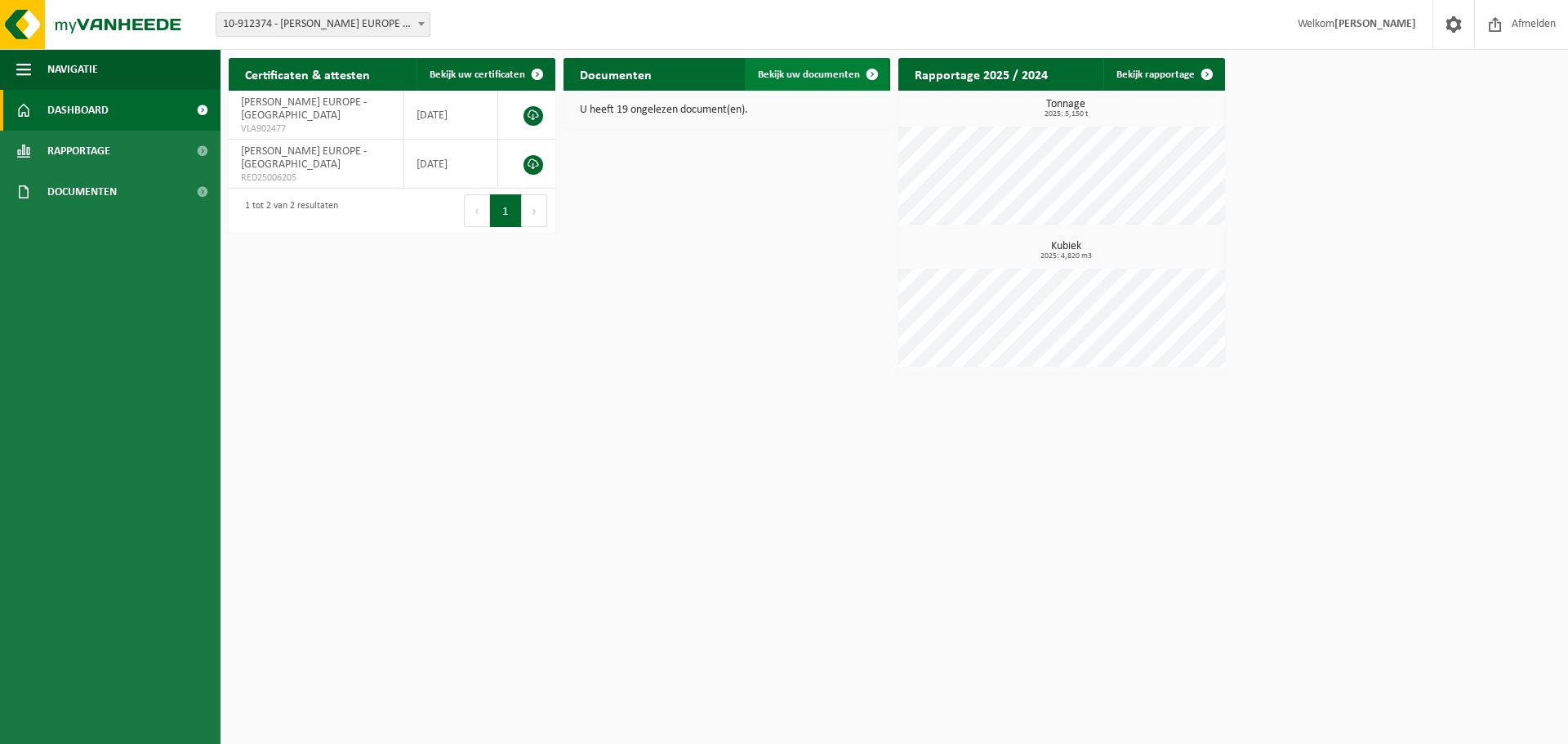
click at [813, 71] on span "Bekijk uw documenten" at bounding box center [809, 74] width 102 height 10
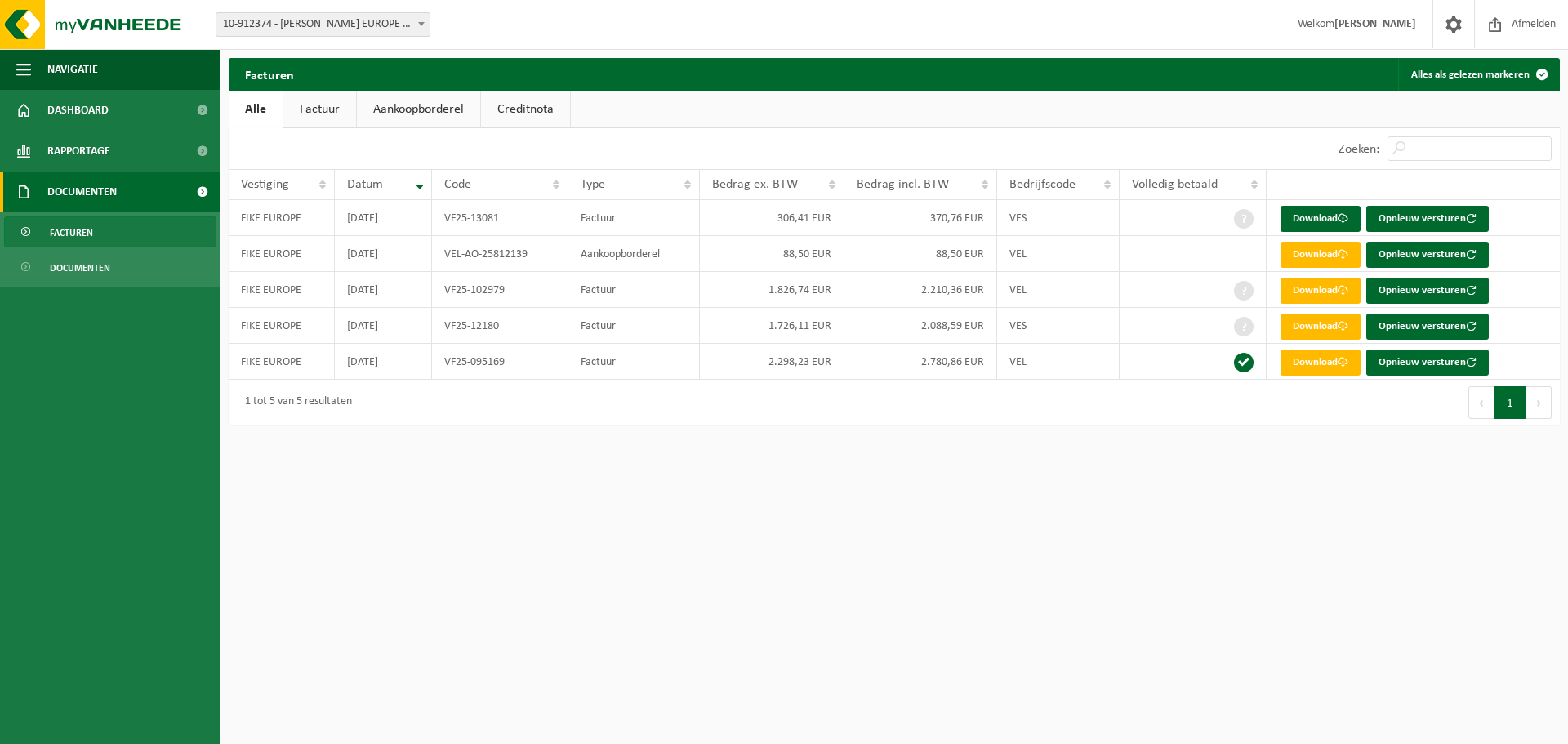
click at [115, 238] on link "Facturen" at bounding box center [110, 231] width 213 height 31
click at [1305, 328] on link "Download" at bounding box center [1321, 327] width 80 height 26
click at [1321, 214] on link "Download" at bounding box center [1321, 219] width 80 height 26
click at [1320, 371] on link "Download" at bounding box center [1321, 363] width 80 height 26
click at [1321, 215] on link "Download" at bounding box center [1321, 219] width 80 height 26
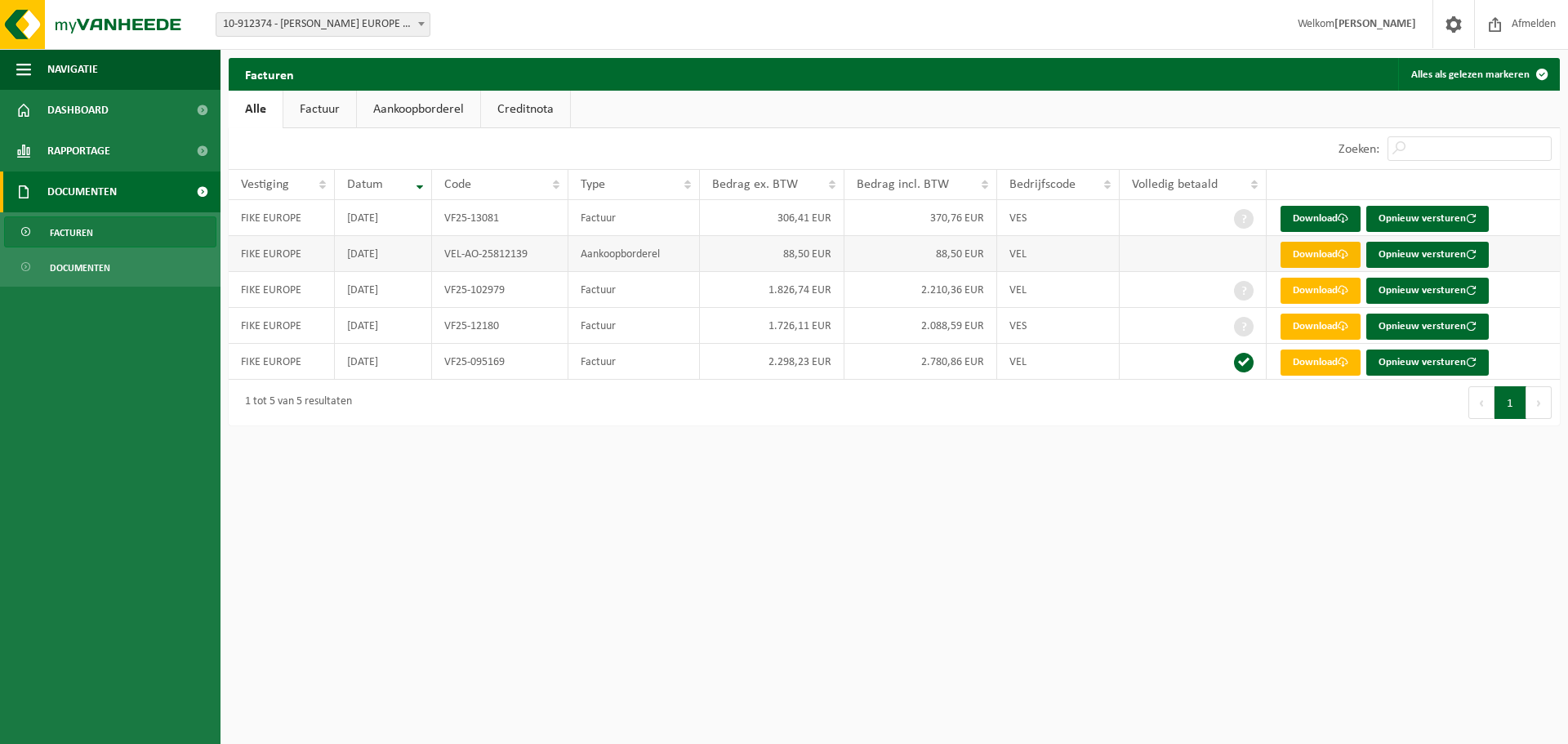
click at [1317, 258] on link "Download" at bounding box center [1321, 254] width 80 height 26
click at [1319, 284] on link "Download" at bounding box center [1321, 291] width 80 height 26
click at [1321, 323] on link "Download" at bounding box center [1321, 327] width 80 height 26
click at [1317, 365] on link "Download" at bounding box center [1321, 363] width 80 height 26
